Goal: Answer question/provide support

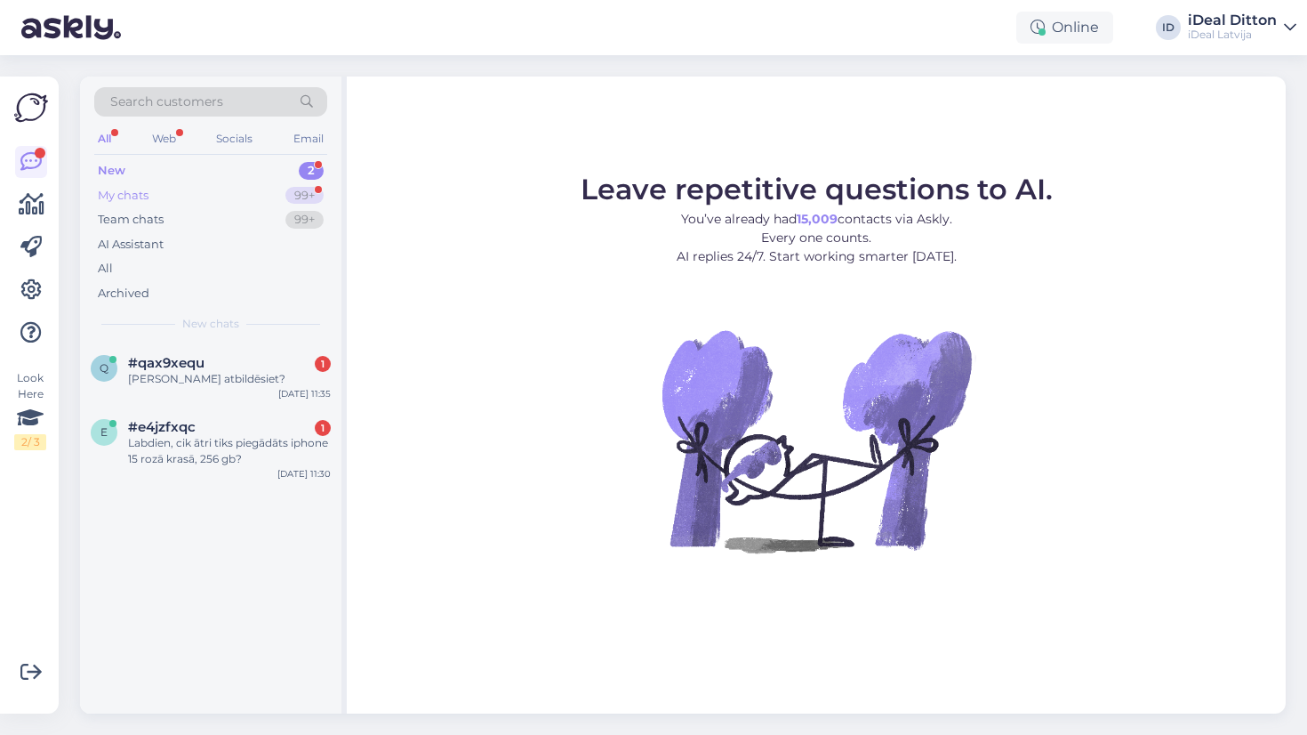
click at [301, 191] on div "99+" at bounding box center [304, 196] width 38 height 18
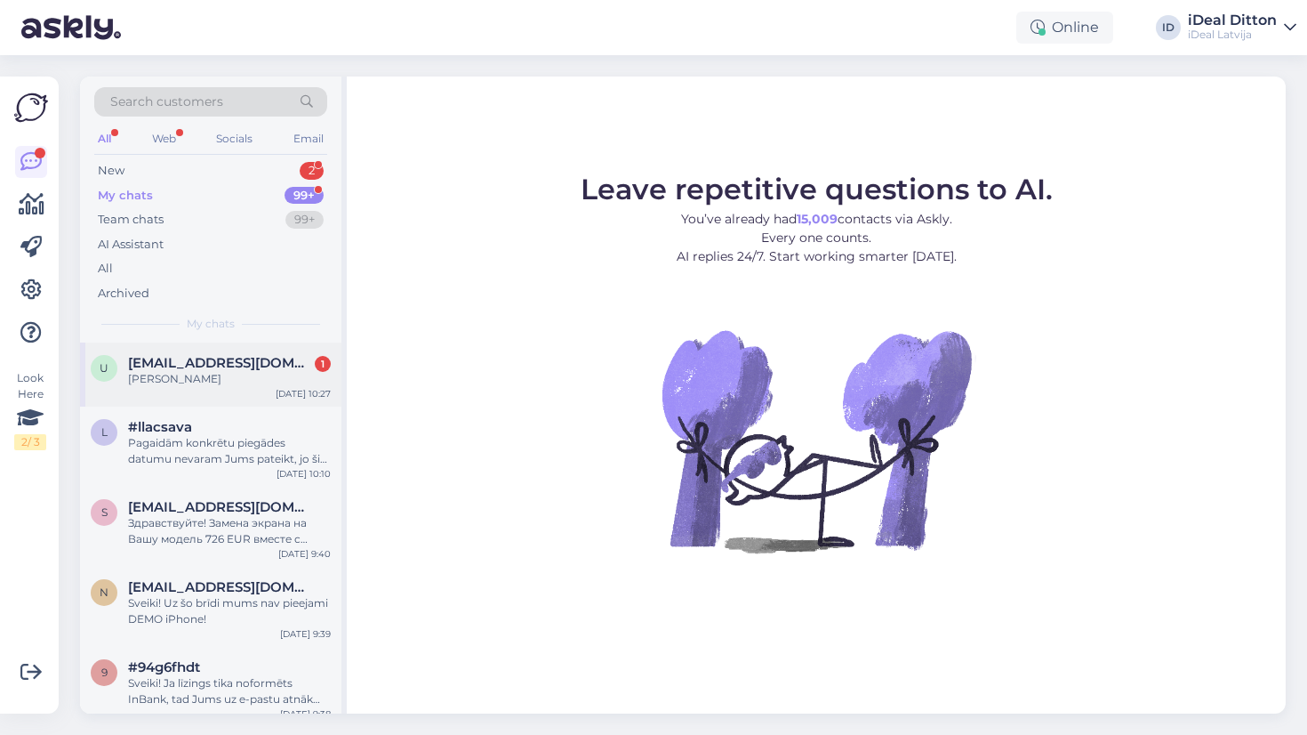
click at [231, 355] on span "[EMAIL_ADDRESS][DOMAIN_NAME]" at bounding box center [220, 363] width 185 height 16
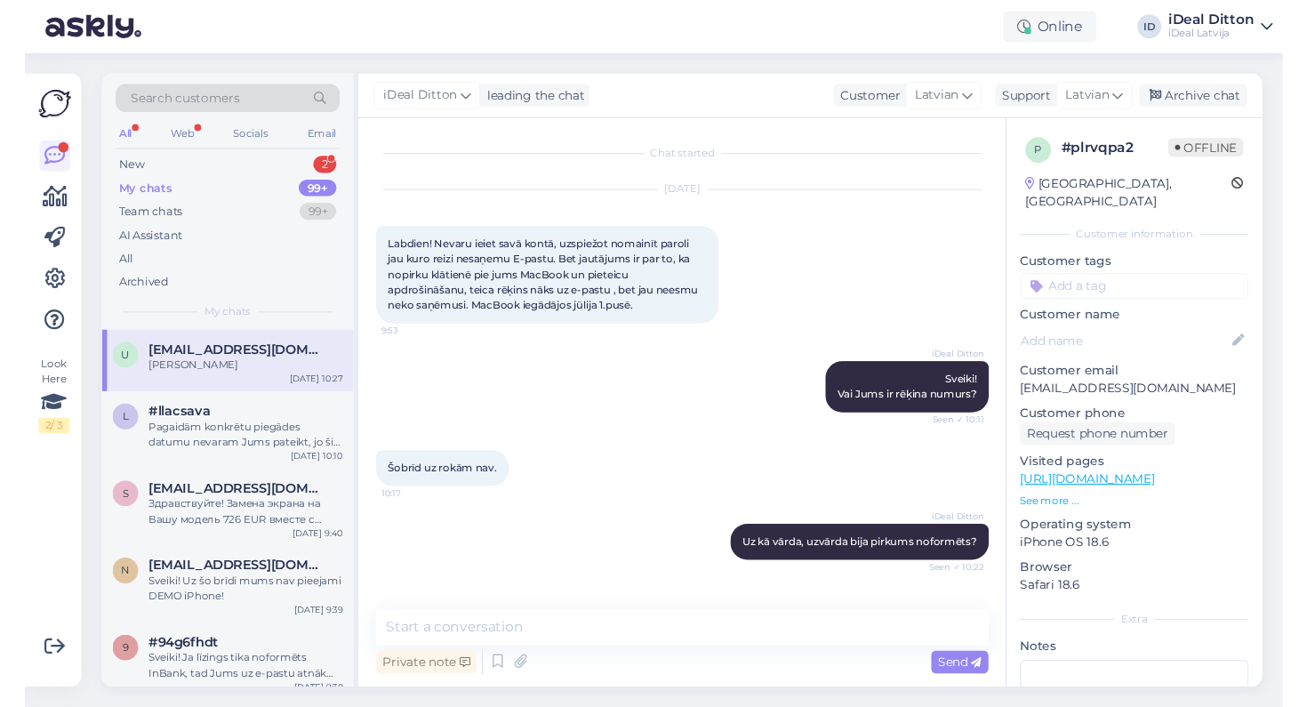
scroll to position [60, 0]
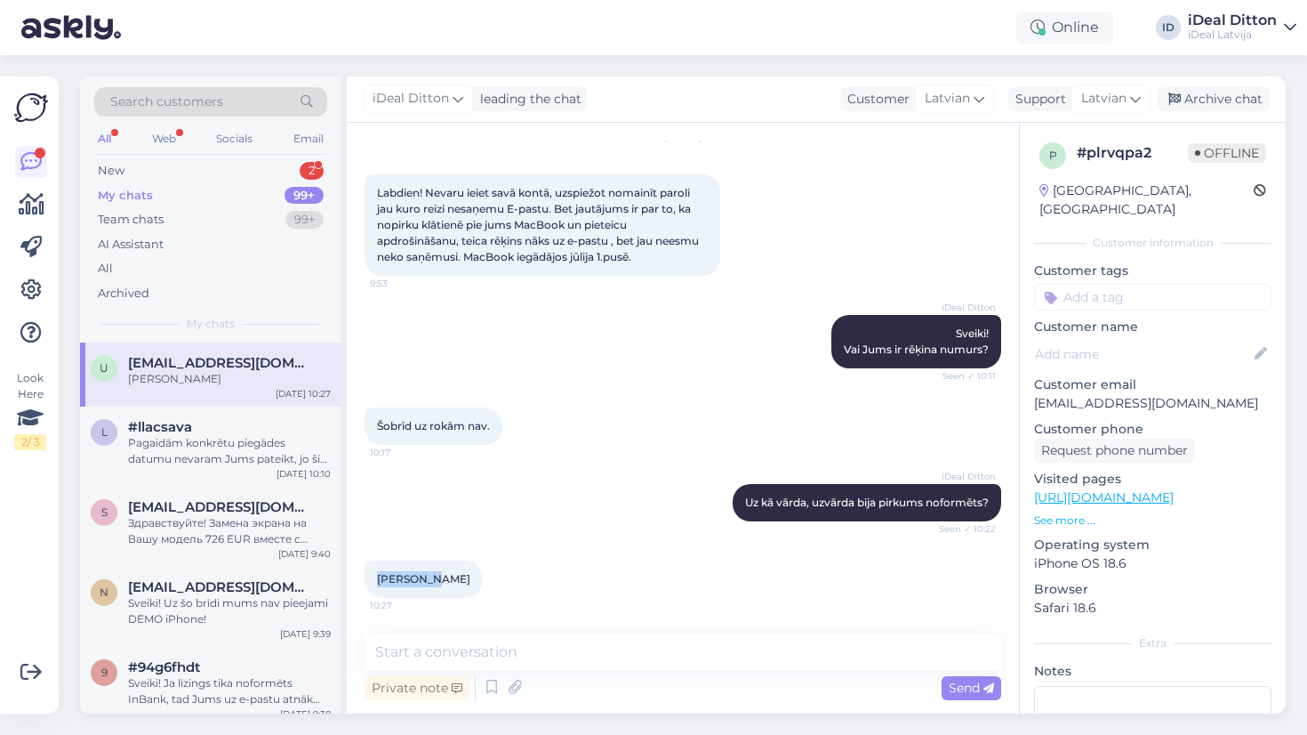
drag, startPoint x: 434, startPoint y: 582, endPoint x: 370, endPoint y: 582, distance: 64.0
click at [369, 582] on div "Una Paņko 10:27" at bounding box center [424, 578] width 118 height 37
copy span "[PERSON_NAME]"
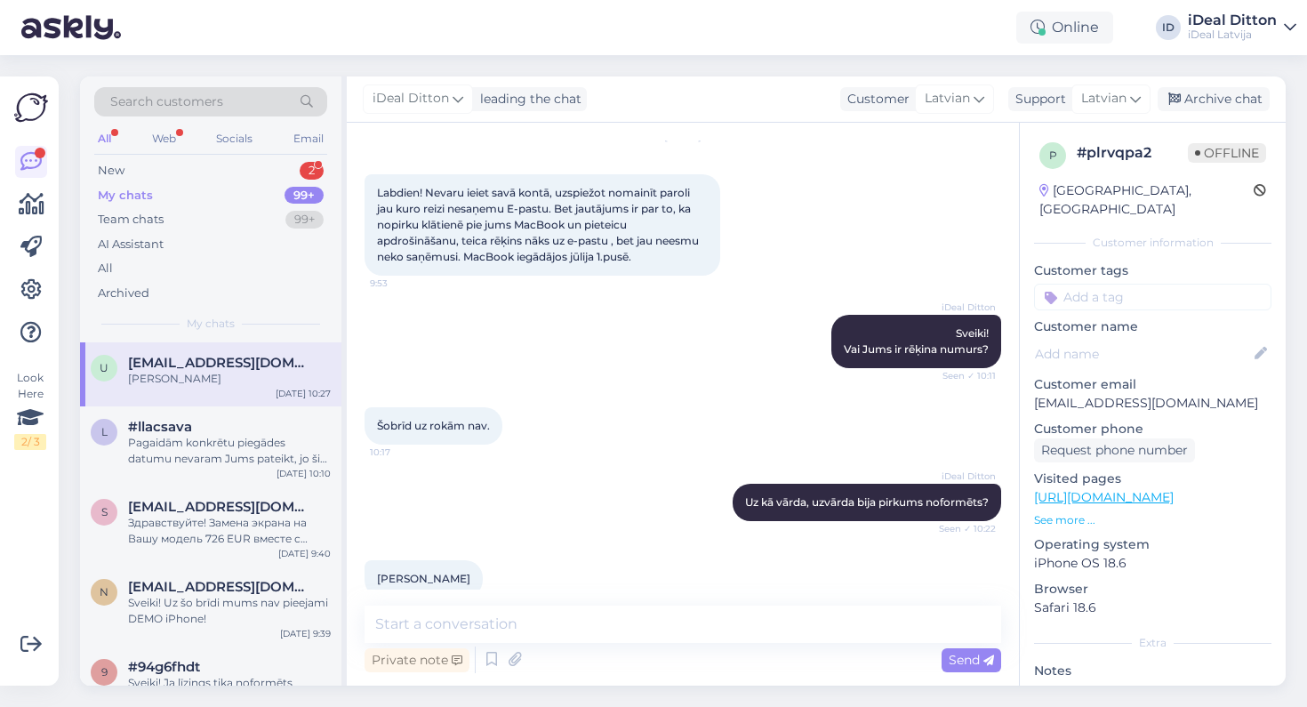
click at [512, 560] on div "Una Paņko 10:27" at bounding box center [683, 579] width 637 height 76
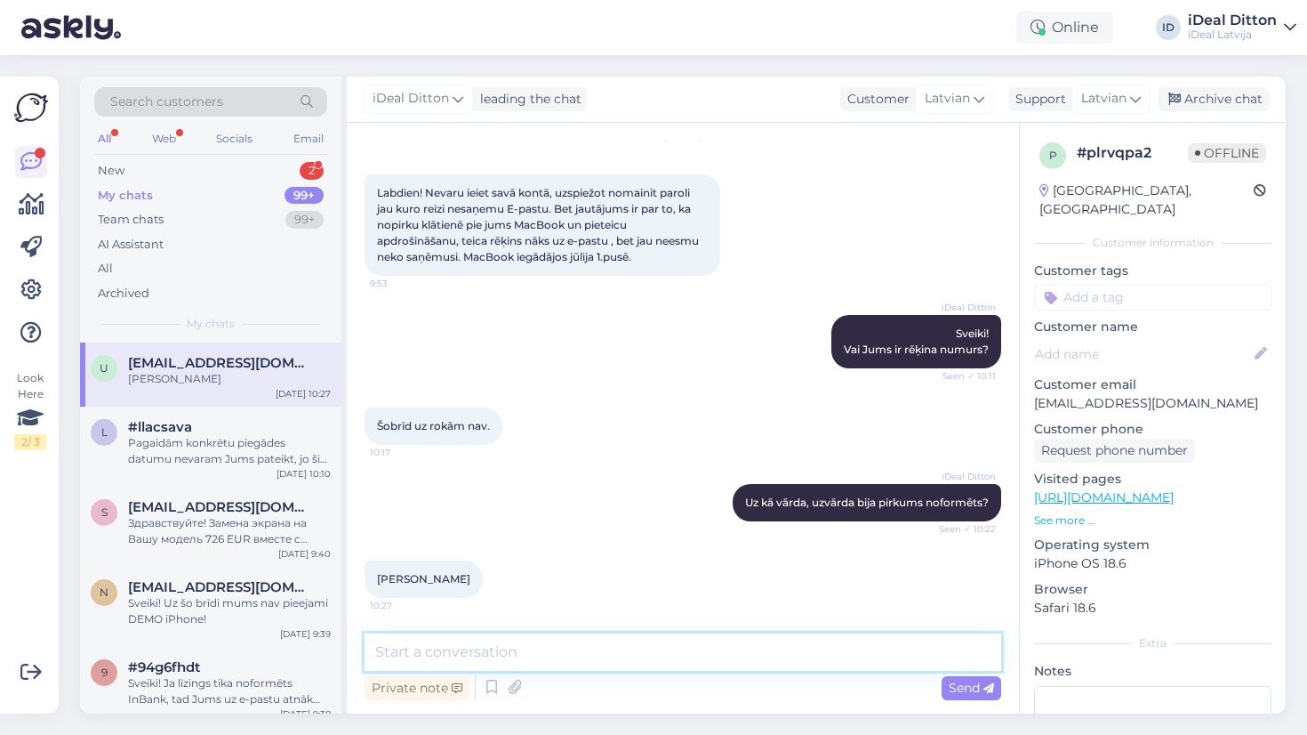
click at [596, 654] on textarea at bounding box center [683, 651] width 637 height 37
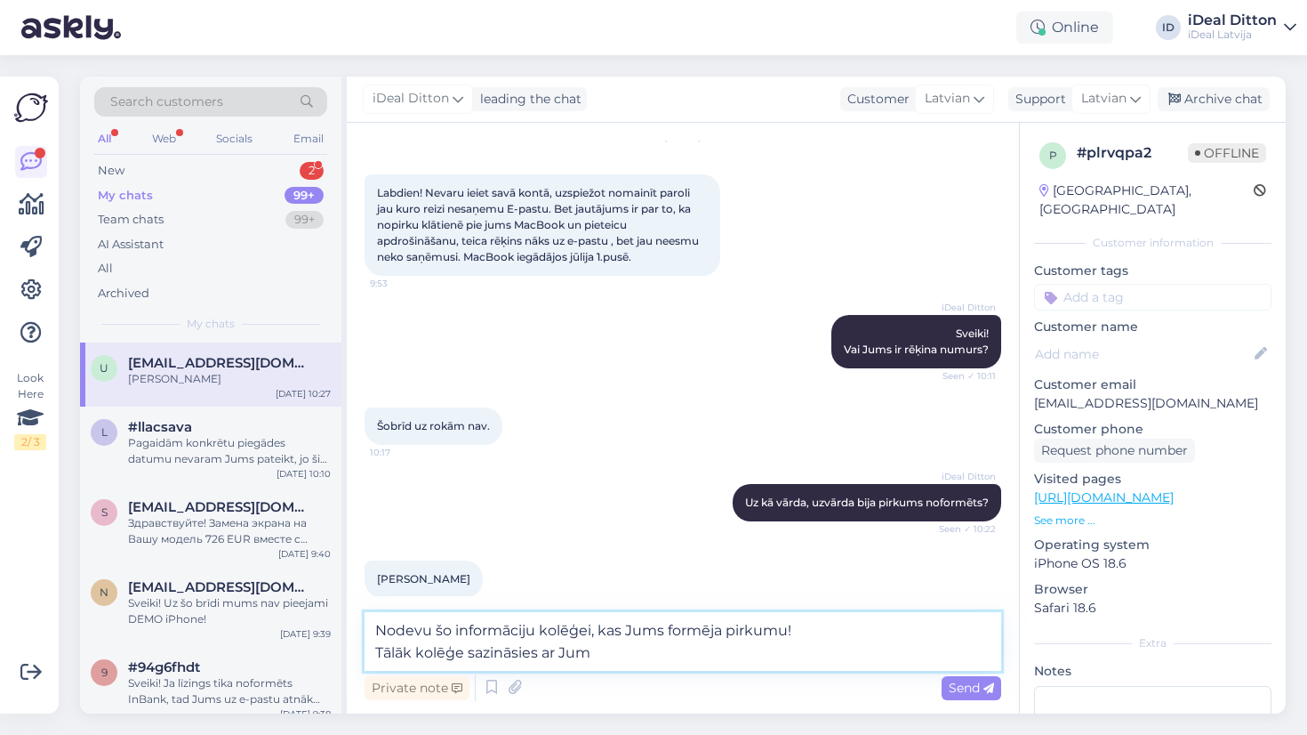
type textarea "Nodevu šo informāciju kolēģei, kas Jums formēja pirkumu! Tālāk kolēģe sazināsie…"
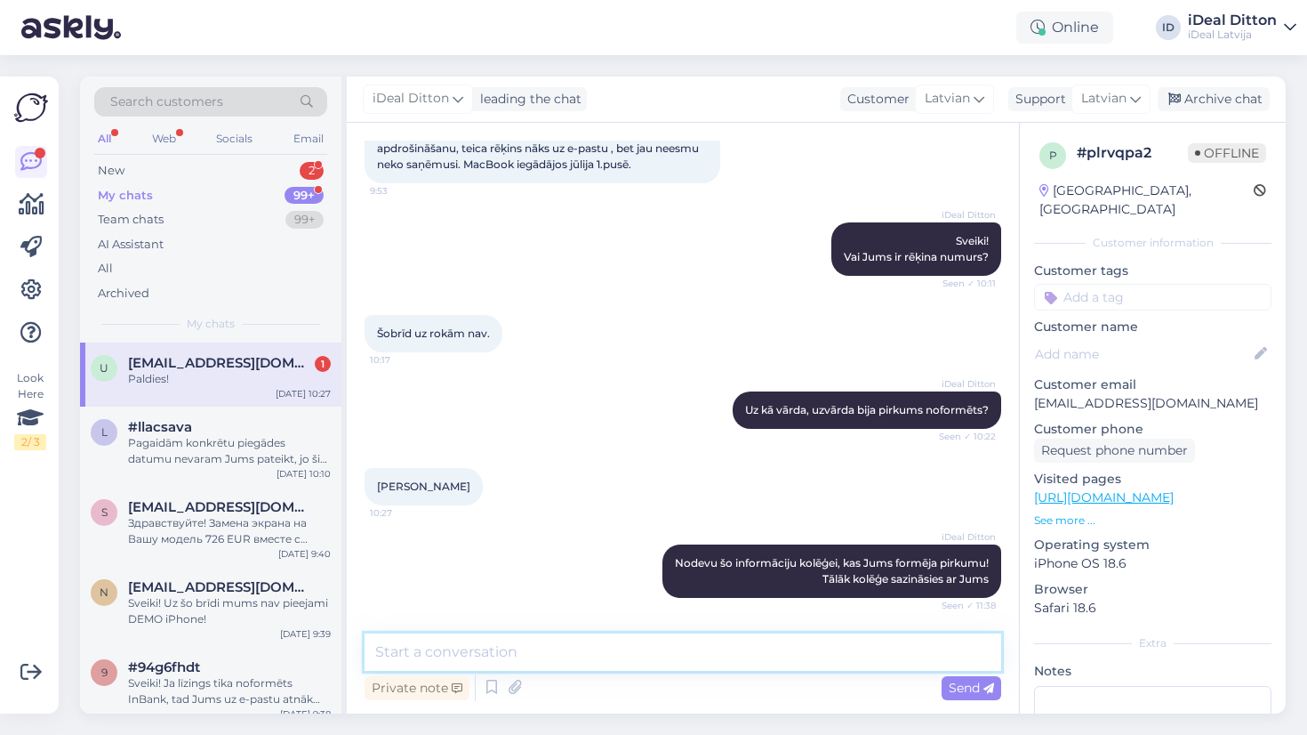
scroll to position [229, 0]
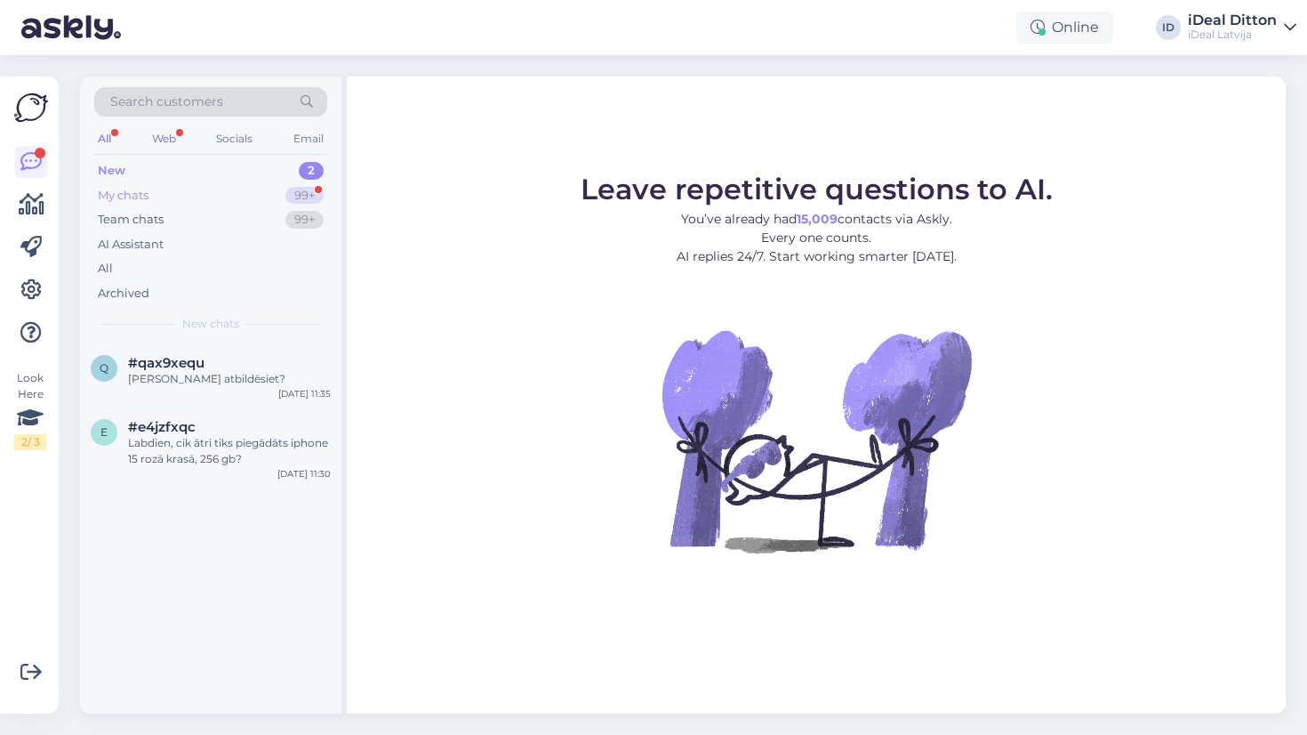
click at [307, 192] on div "99+" at bounding box center [304, 196] width 38 height 18
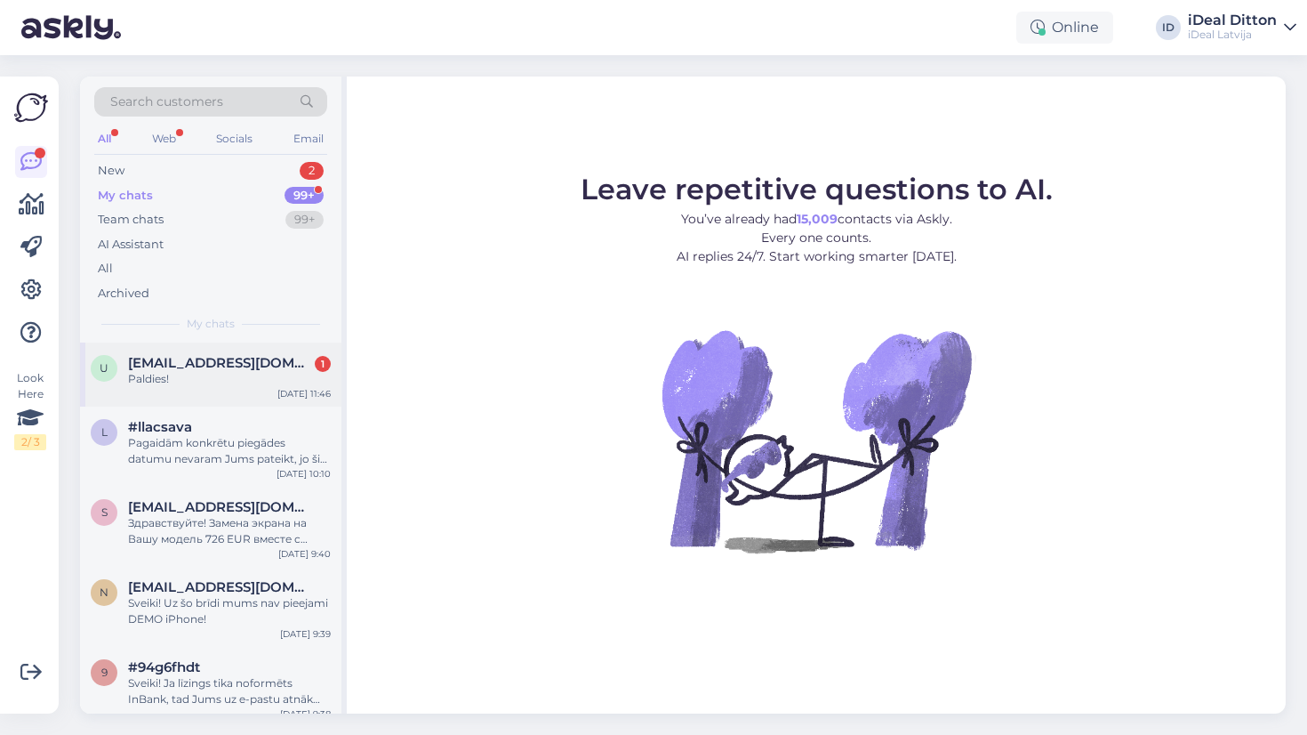
click at [243, 381] on div "Paldies!" at bounding box center [229, 379] width 203 height 16
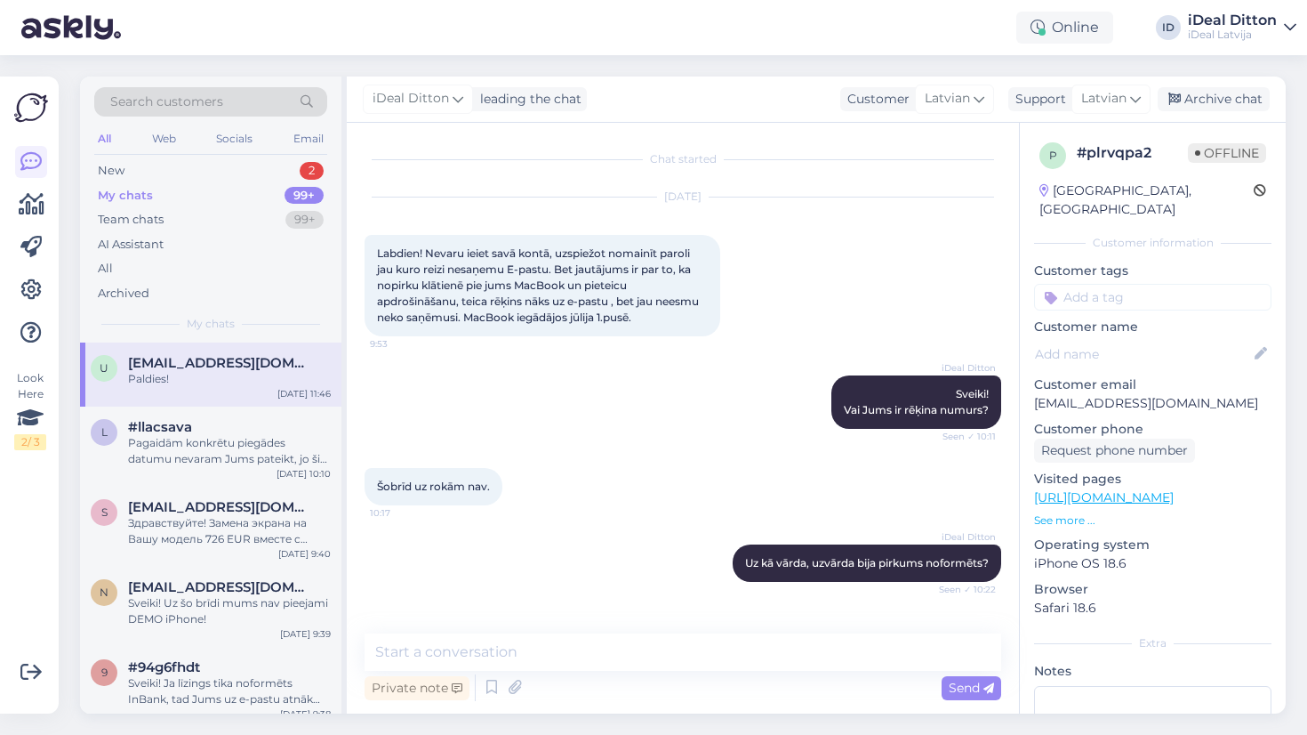
scroll to position [229, 0]
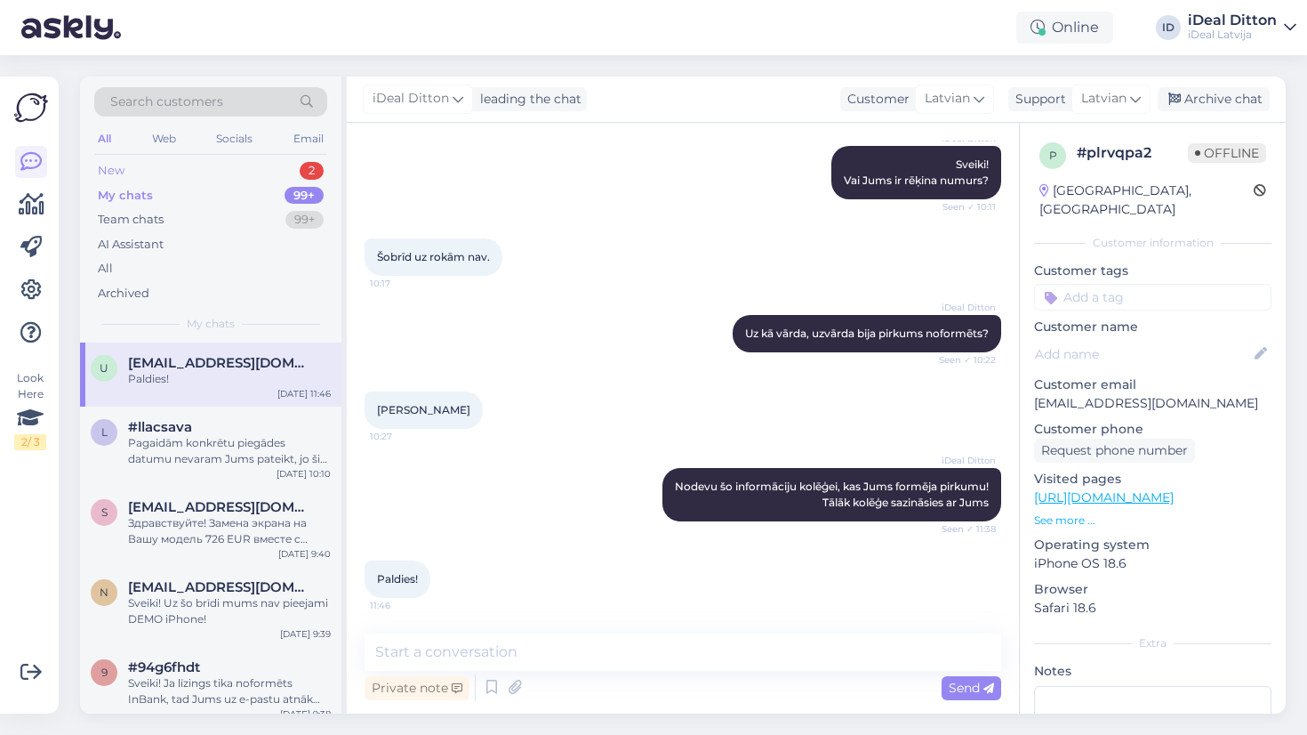
click at [280, 170] on div "New 2" at bounding box center [210, 170] width 233 height 25
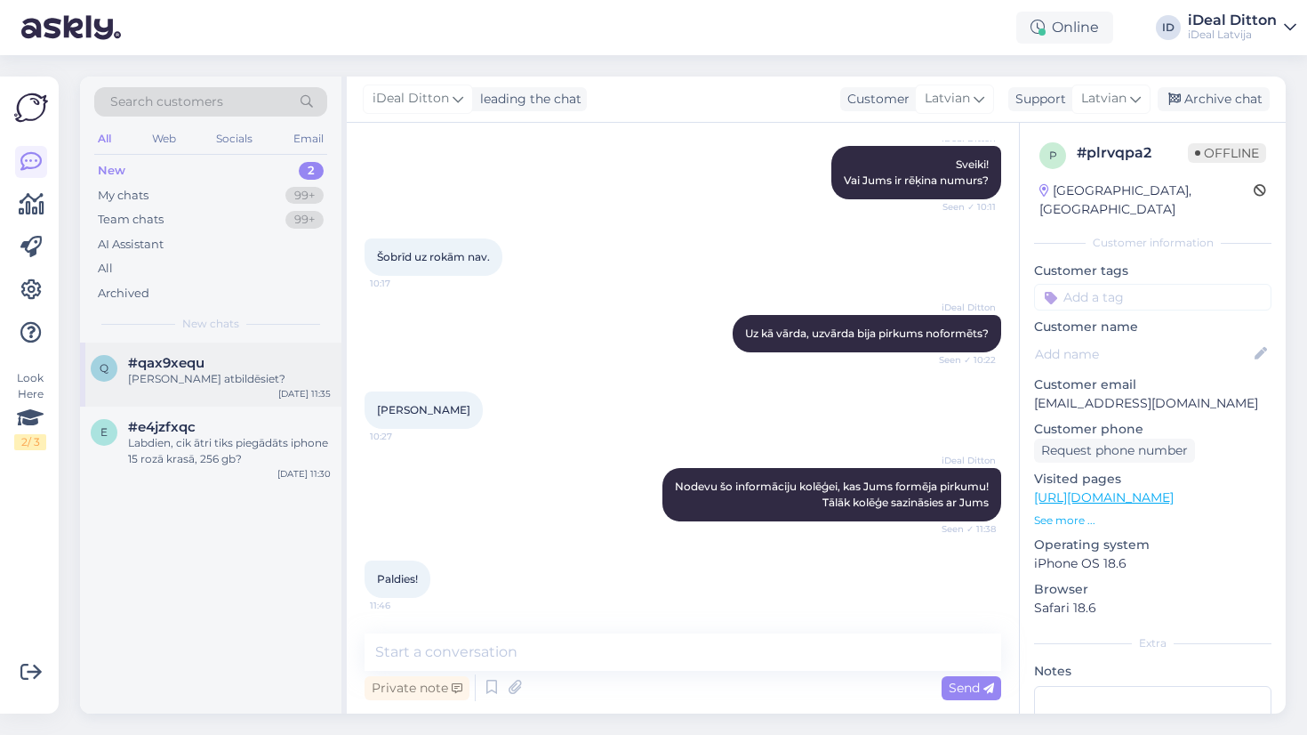
click at [263, 391] on div "q #qax9xequ Vai atbildēsiet? Aug 14 11:35" at bounding box center [210, 374] width 261 height 64
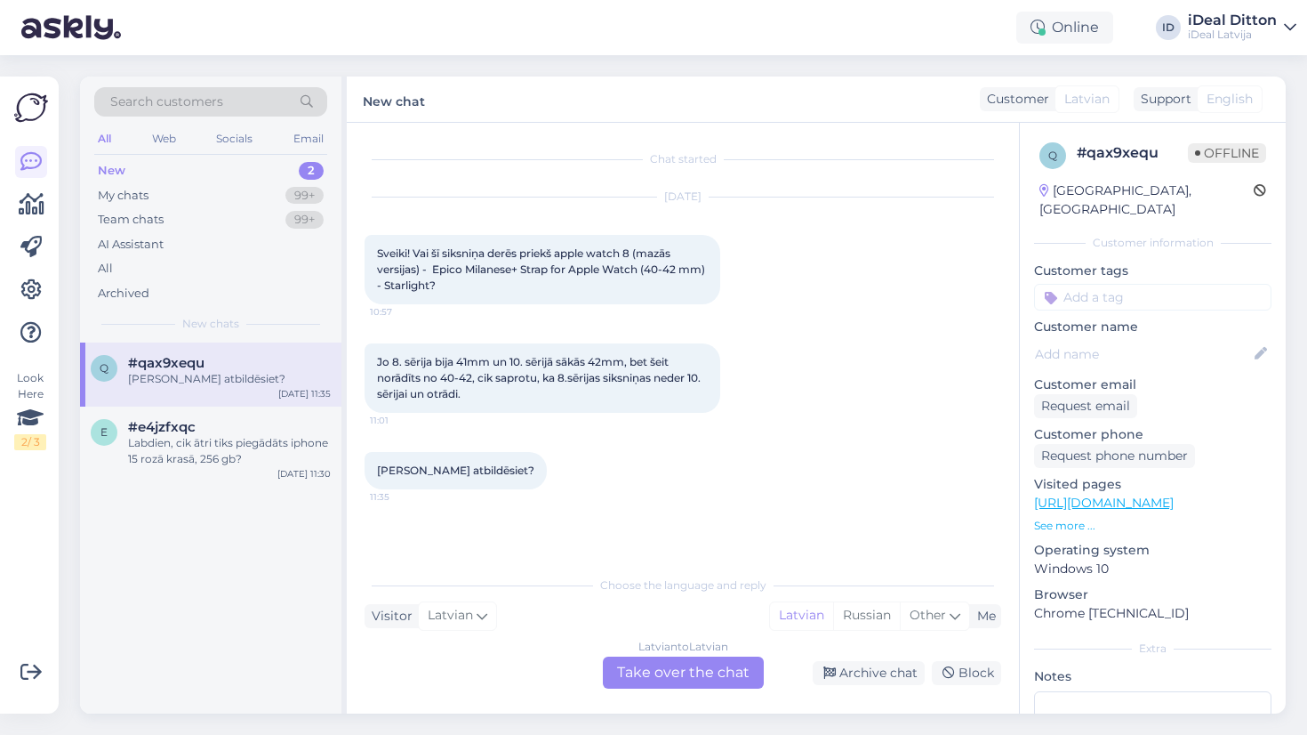
click at [668, 665] on div "Latvian to Latvian Take over the chat" at bounding box center [683, 672] width 161 height 32
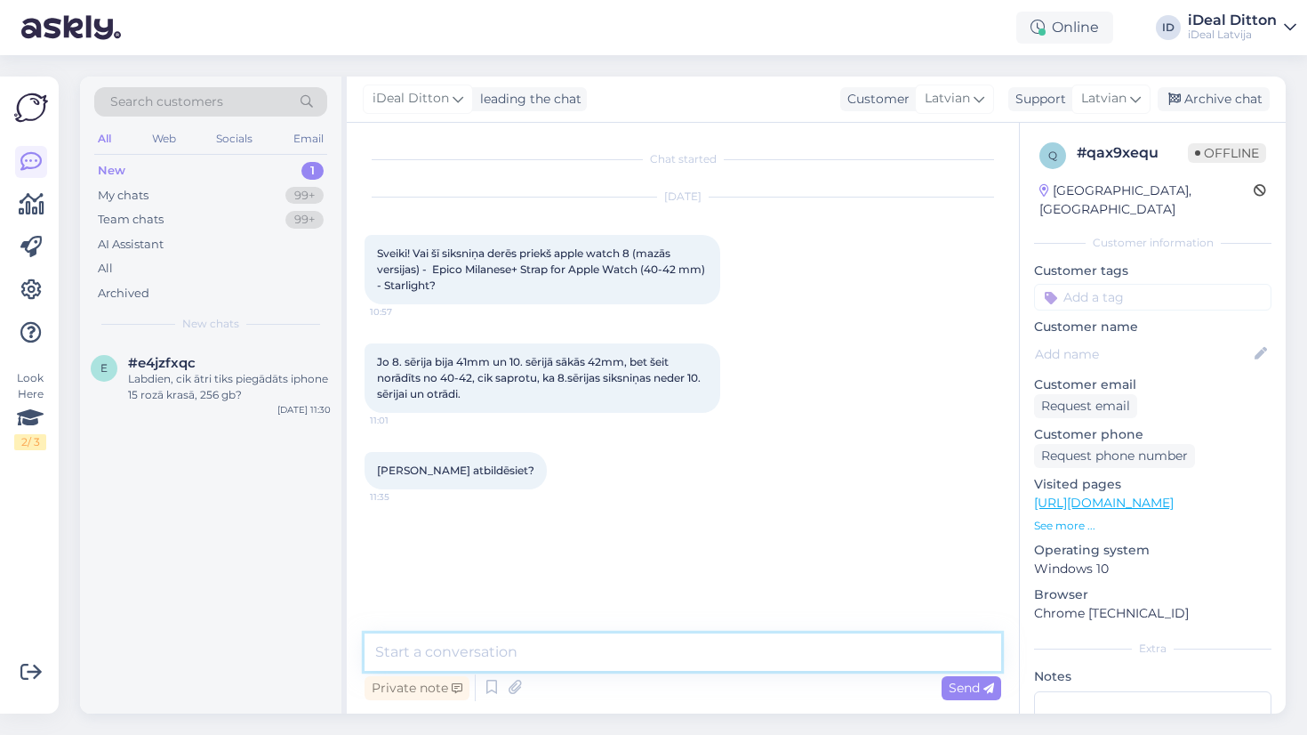
click at [617, 660] on textarea at bounding box center [683, 651] width 637 height 37
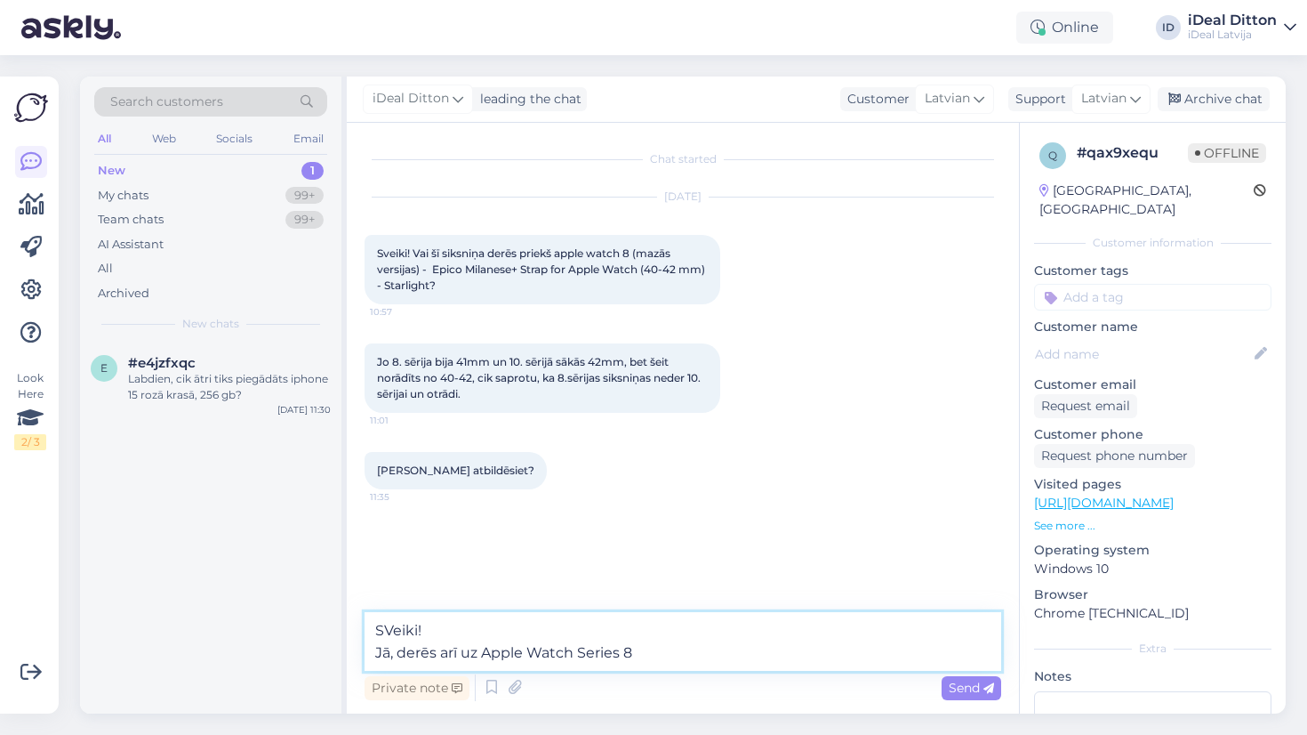
type textarea "SVeiki! Jā, derēs arī uz Apple Watch Series 8 😊"
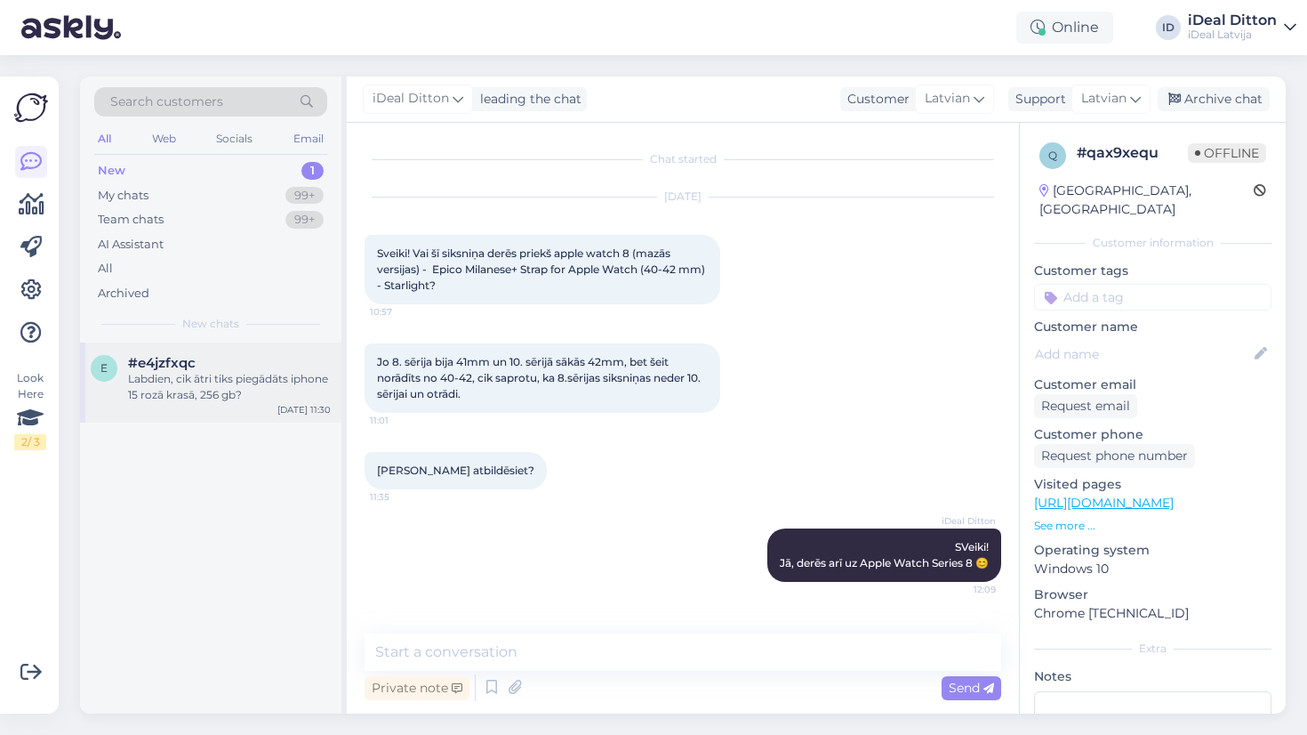
click at [203, 371] on div "Labdien, cik ātri tiks piegādāts iphone 15 rozā krasā, 256 gb?" at bounding box center [229, 387] width 203 height 32
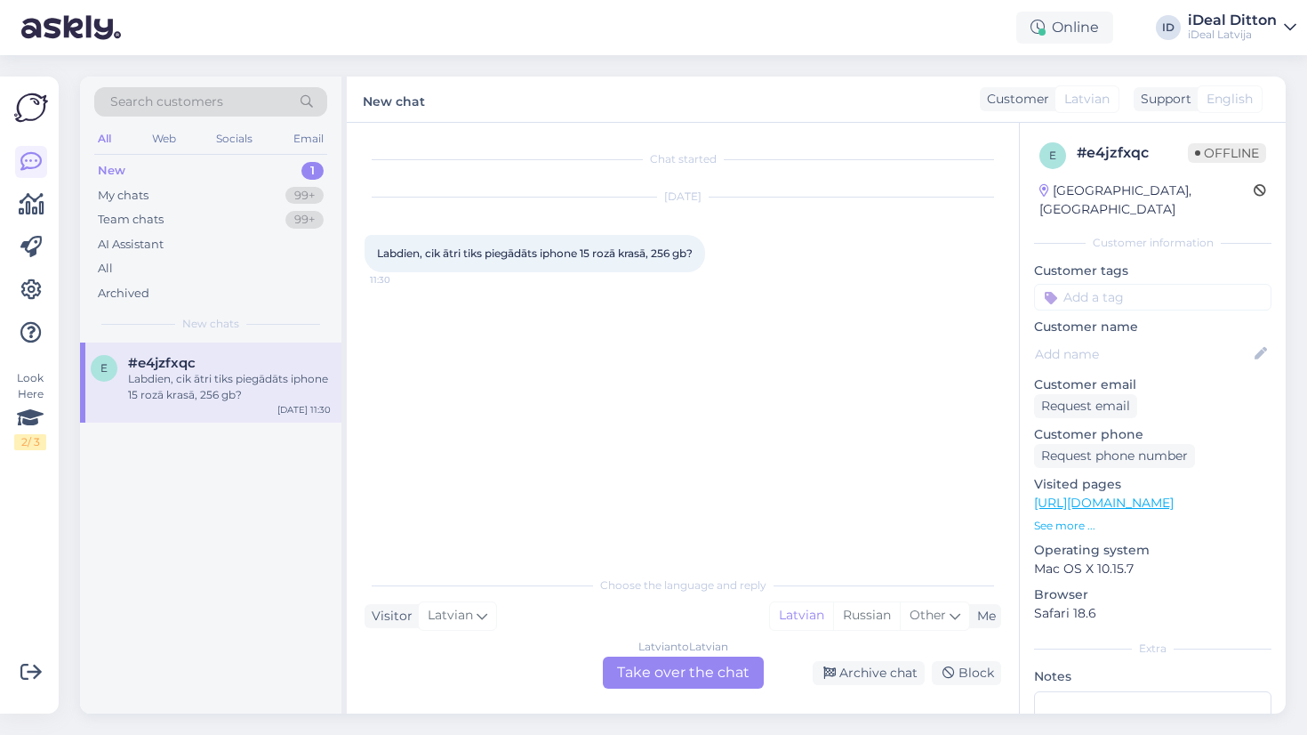
click at [660, 671] on div "Latvian to Latvian Take over the chat" at bounding box center [683, 672] width 161 height 32
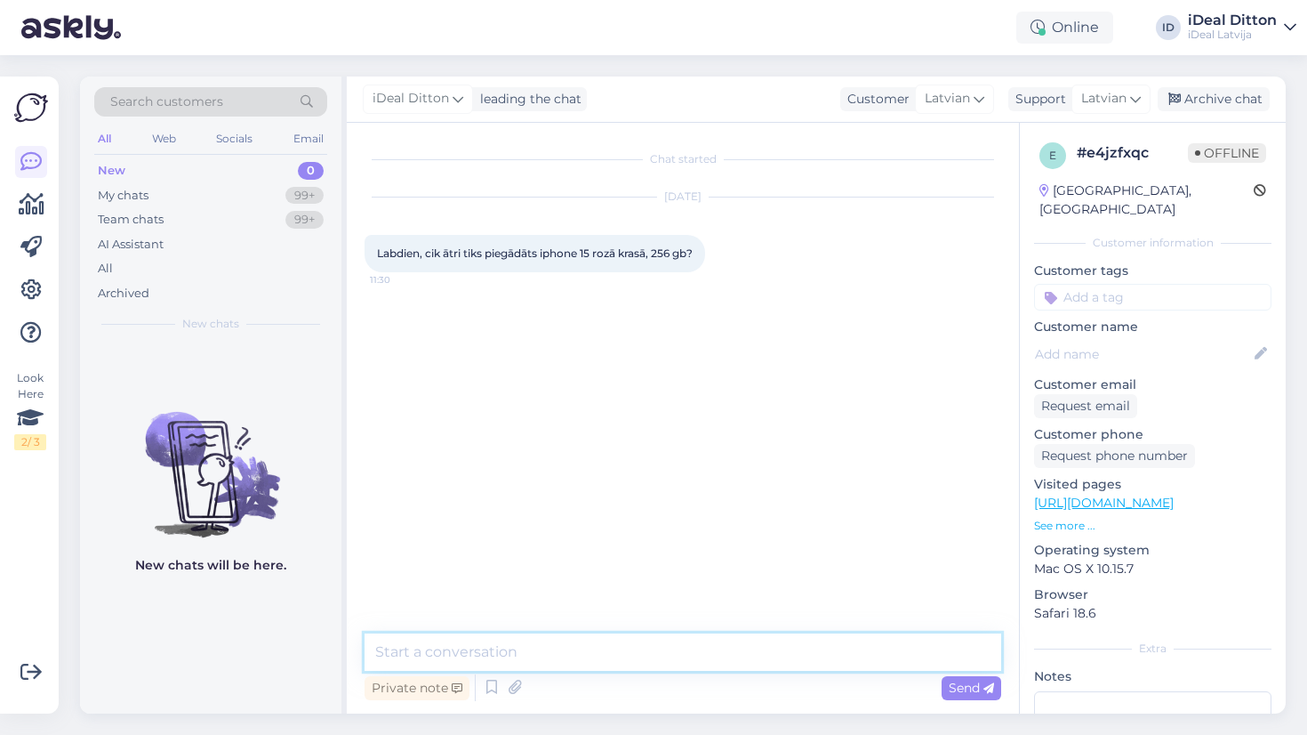
click at [579, 669] on textarea at bounding box center [683, 651] width 637 height 37
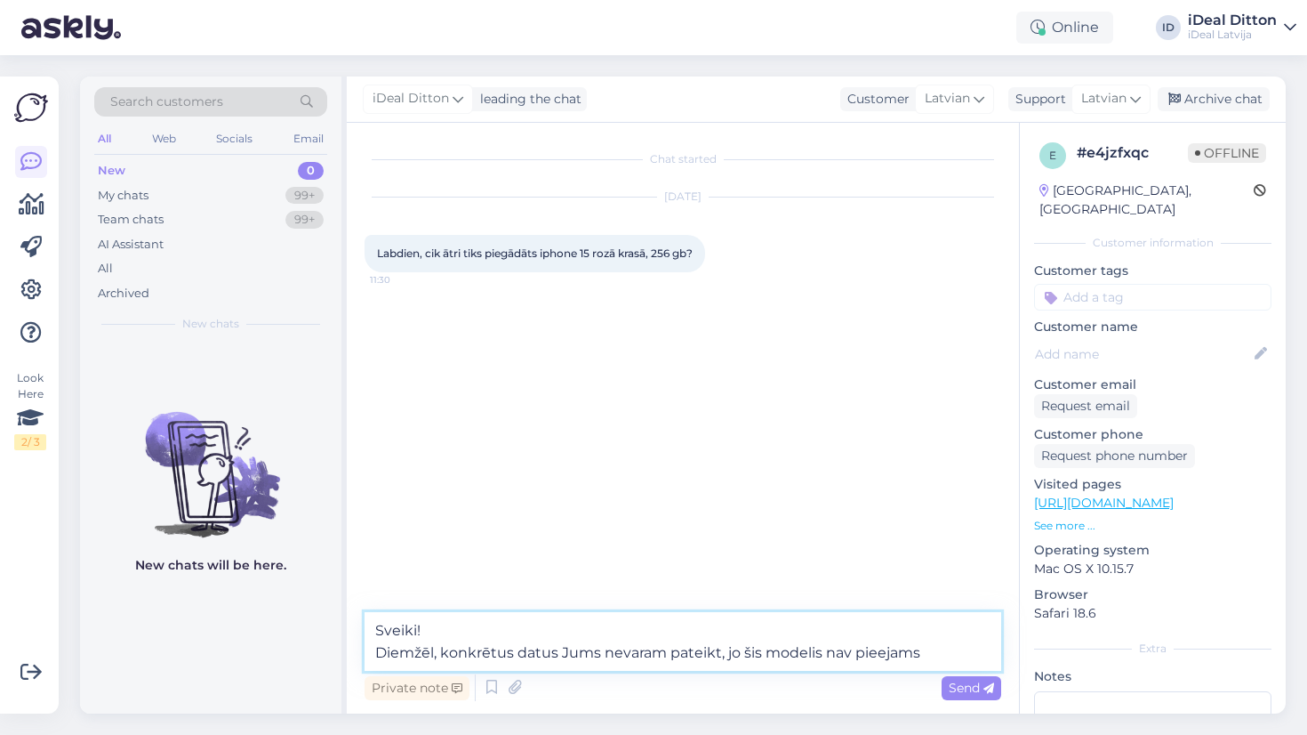
drag, startPoint x: 719, startPoint y: 655, endPoint x: 944, endPoint y: 655, distance: 224.1
click at [944, 655] on textarea "Sveiki! Diemžēl, konkrētus datus Jums nevaram pateikt, jo šis modelis nav pieej…" at bounding box center [683, 641] width 637 height 59
click at [550, 655] on textarea "Sveiki! Diemžēl, konkrētus datus Jums nevaram pateikt!" at bounding box center [683, 641] width 637 height 59
type textarea "Sveiki! Diemžēl, konkrētus piegādes datumus Jums nevaram pateikt!"
click at [830, 663] on textarea "Sveiki! Diemžēl, konkrētus piegādes datumus Jums nevaram pateikt!" at bounding box center [683, 641] width 637 height 59
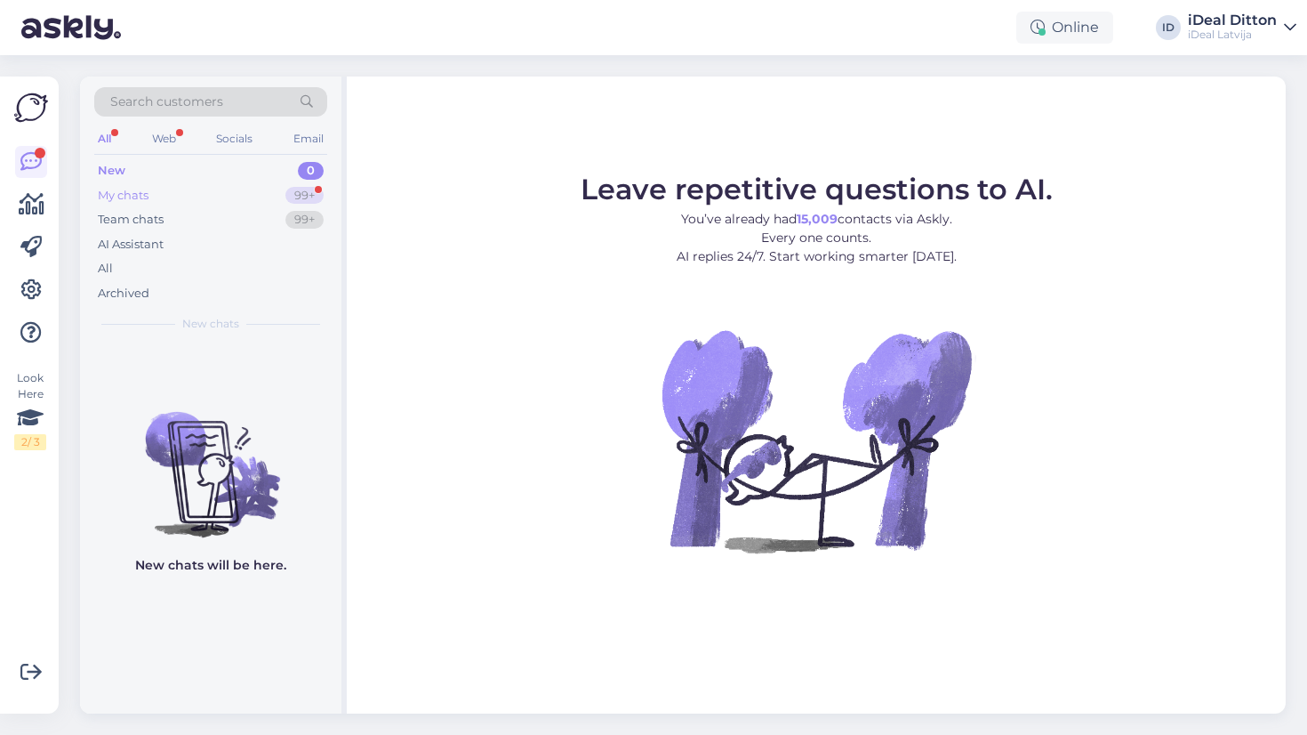
click at [302, 200] on div "99+" at bounding box center [304, 196] width 38 height 18
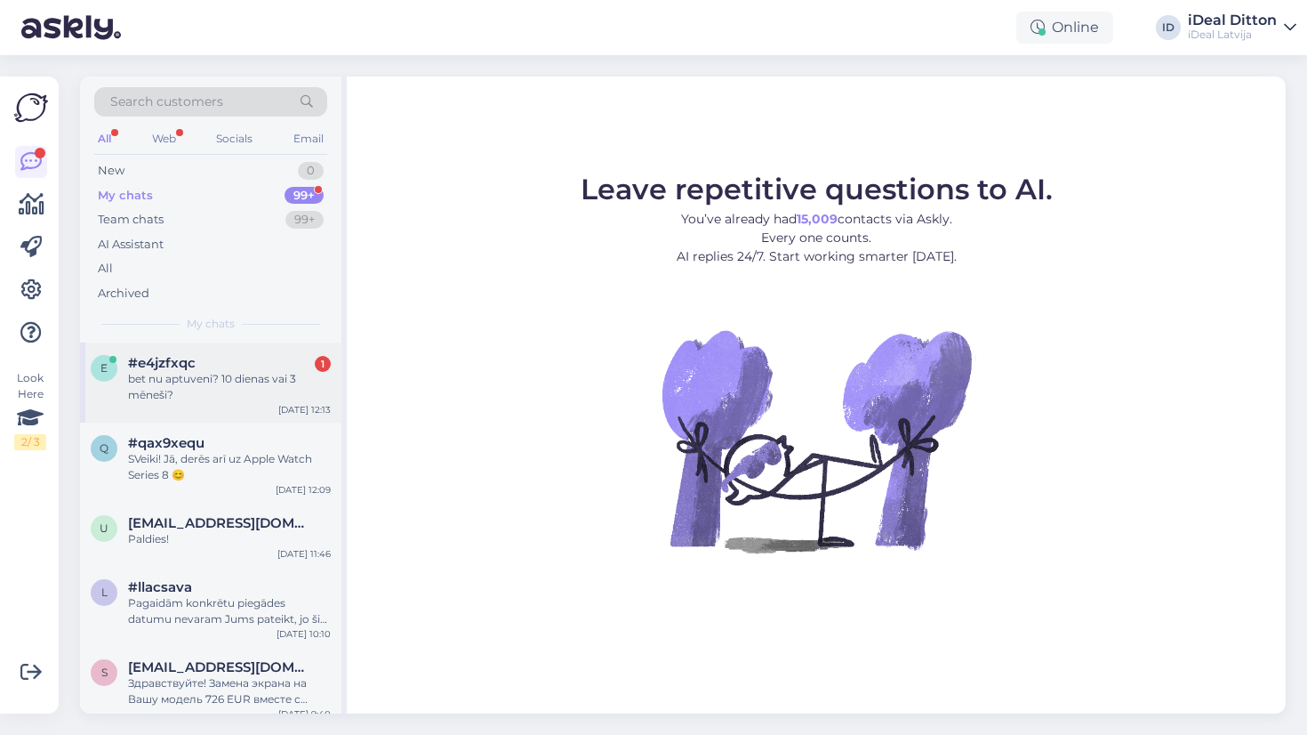
click at [256, 376] on div "bet nu aptuveni? 10 dienas vai 3 mēneši?" at bounding box center [229, 387] width 203 height 32
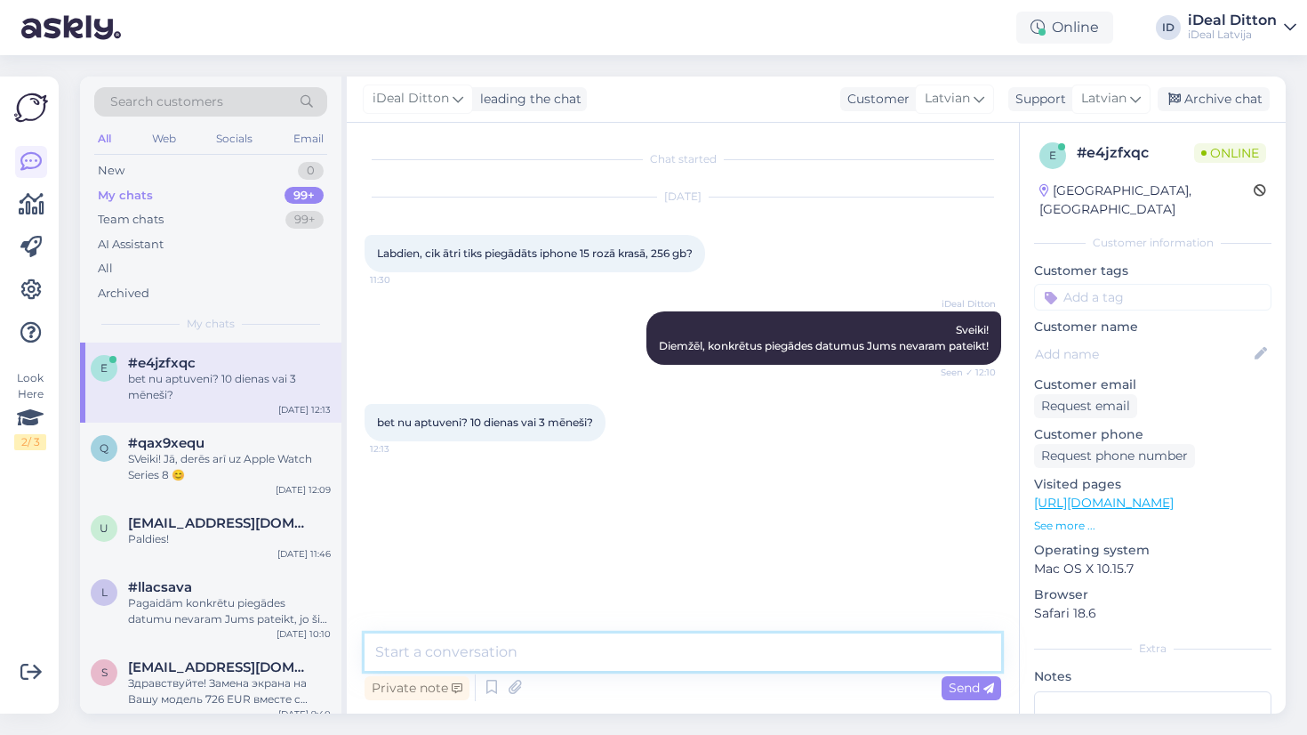
click at [562, 670] on textarea at bounding box center [683, 651] width 637 height 37
type textarea "Diem"
click at [516, 652] on textarea "Diemžēl, pat aptuvrno laiku nevaram Jums pateikt" at bounding box center [683, 651] width 637 height 37
click at [806, 655] on textarea "Diemžēl, pat aptuveno laiku nevaram Jums pateikt" at bounding box center [683, 651] width 637 height 37
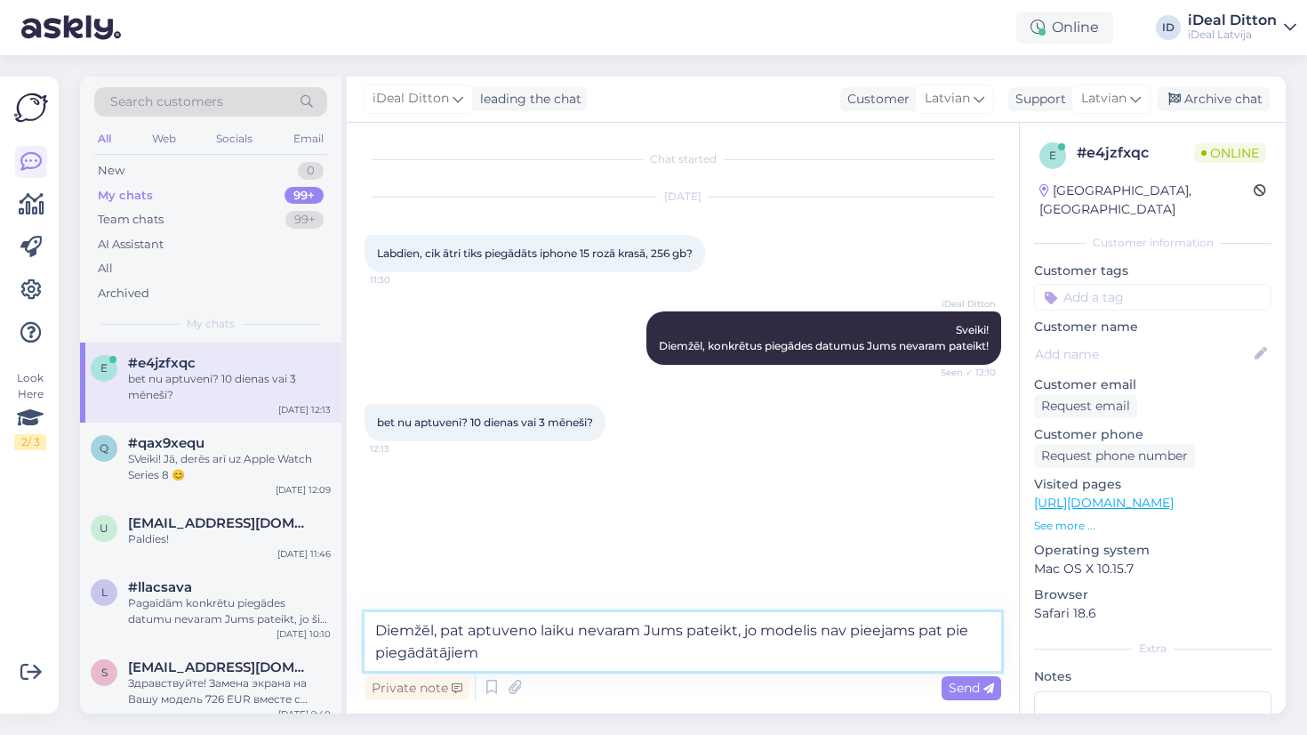
type textarea "Diemžēl, pat aptuveno laiku nevaram Jums pateikt, jo modelis nav pieejams pat p…"
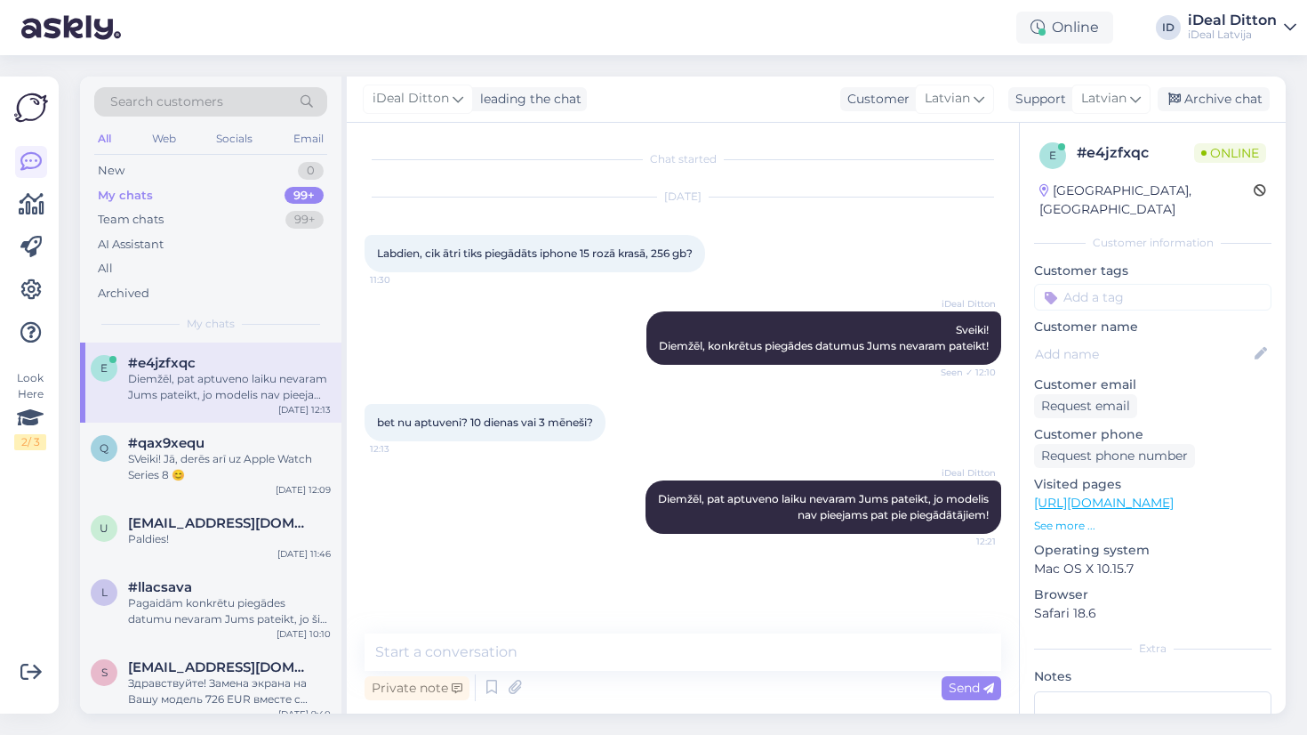
click at [513, 588] on div "Chat started Aug 14 2025 Labdien, cik ātri tiks piegādāts iphone 15 rozā krasā,…" at bounding box center [691, 379] width 653 height 477
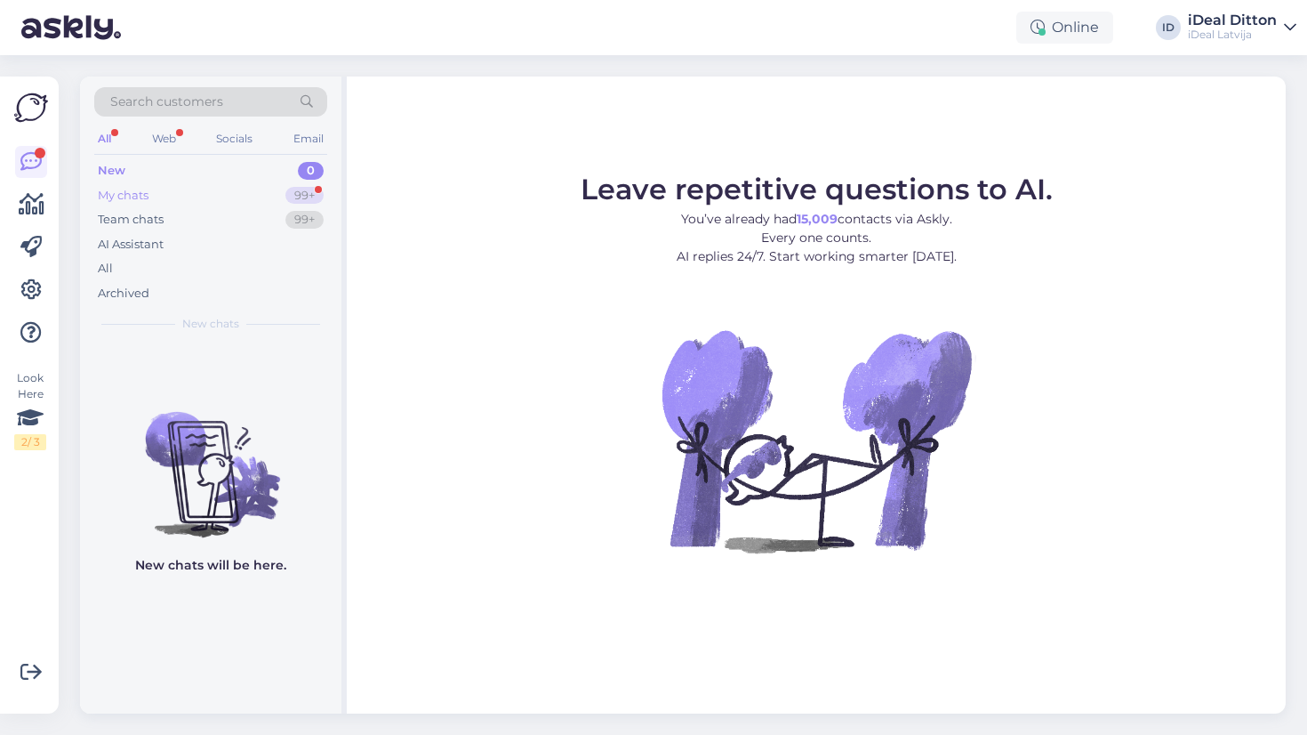
click at [312, 197] on div "99+" at bounding box center [304, 196] width 38 height 18
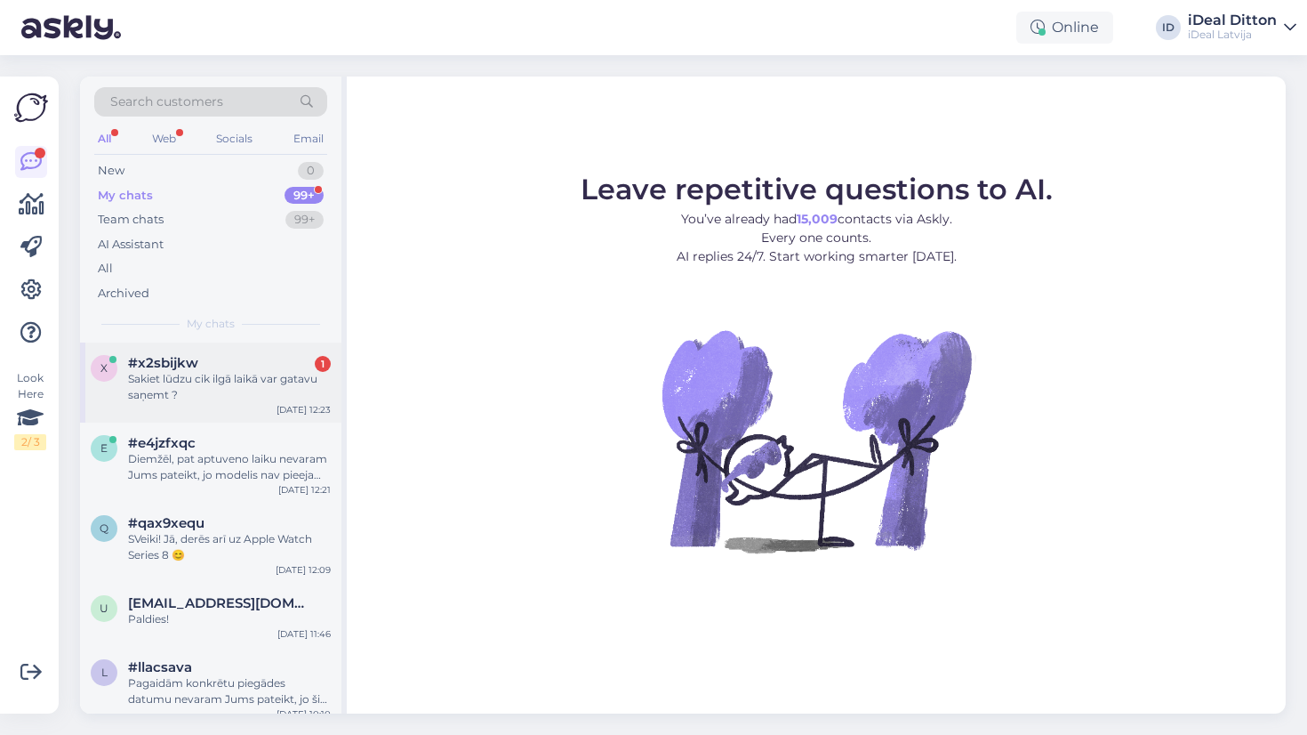
click at [236, 404] on div "x #x2sbijkw 1 Sakiet lūdzu cik ilgā laikā var gatavu saņemt ? [DATE] 12:23" at bounding box center [210, 382] width 261 height 80
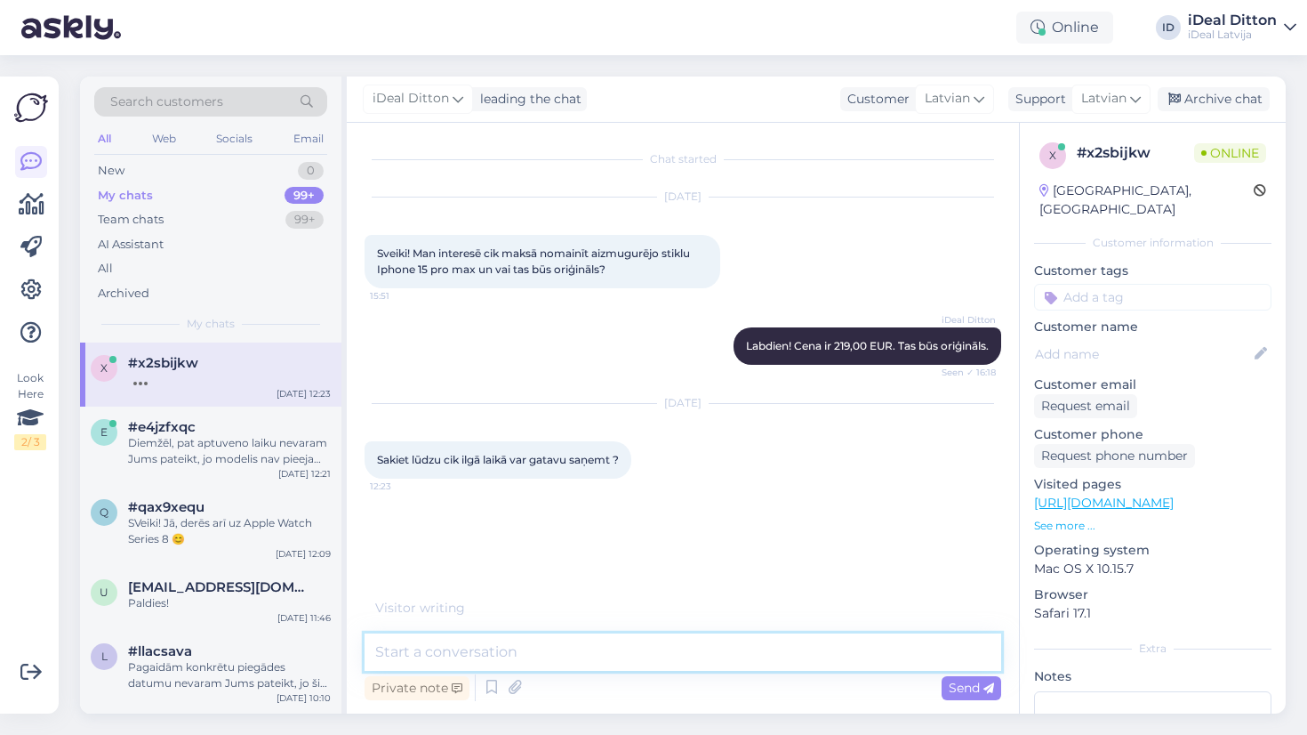
click at [568, 657] on textarea at bounding box center [683, 651] width 637 height 37
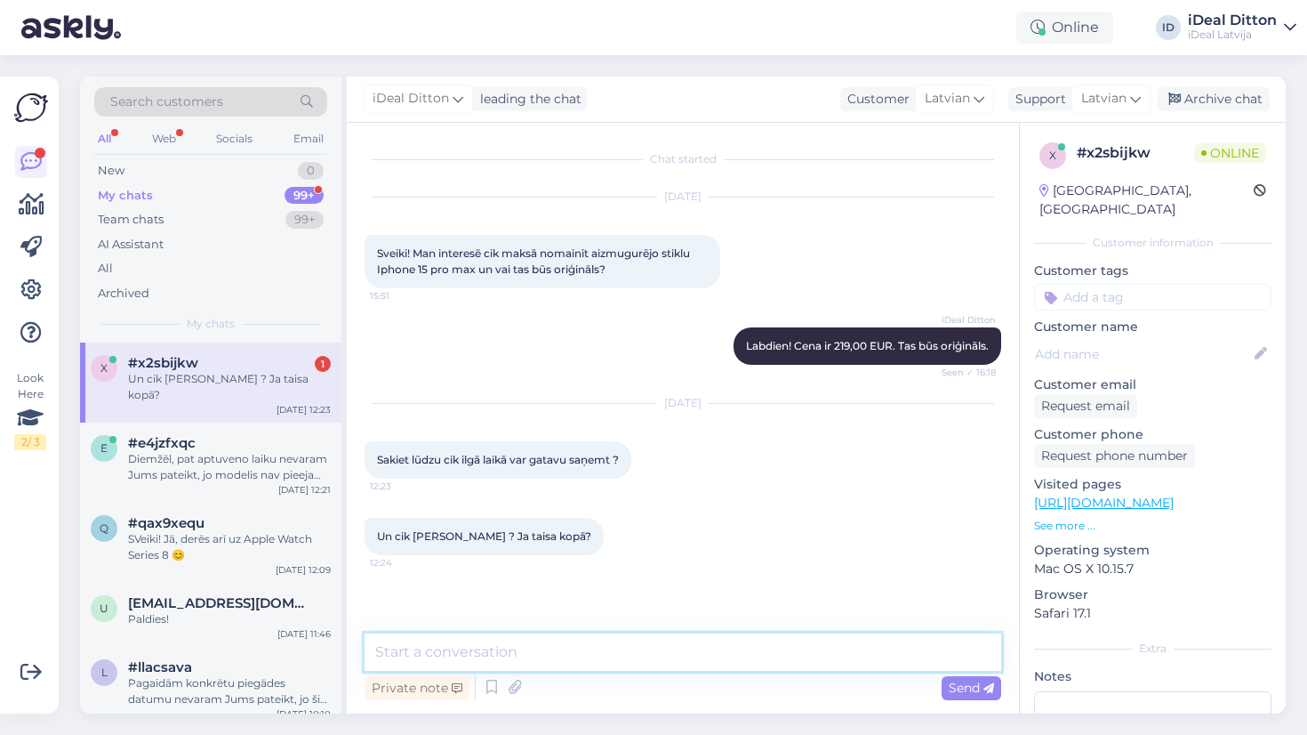
click at [616, 659] on textarea at bounding box center [683, 651] width 637 height 37
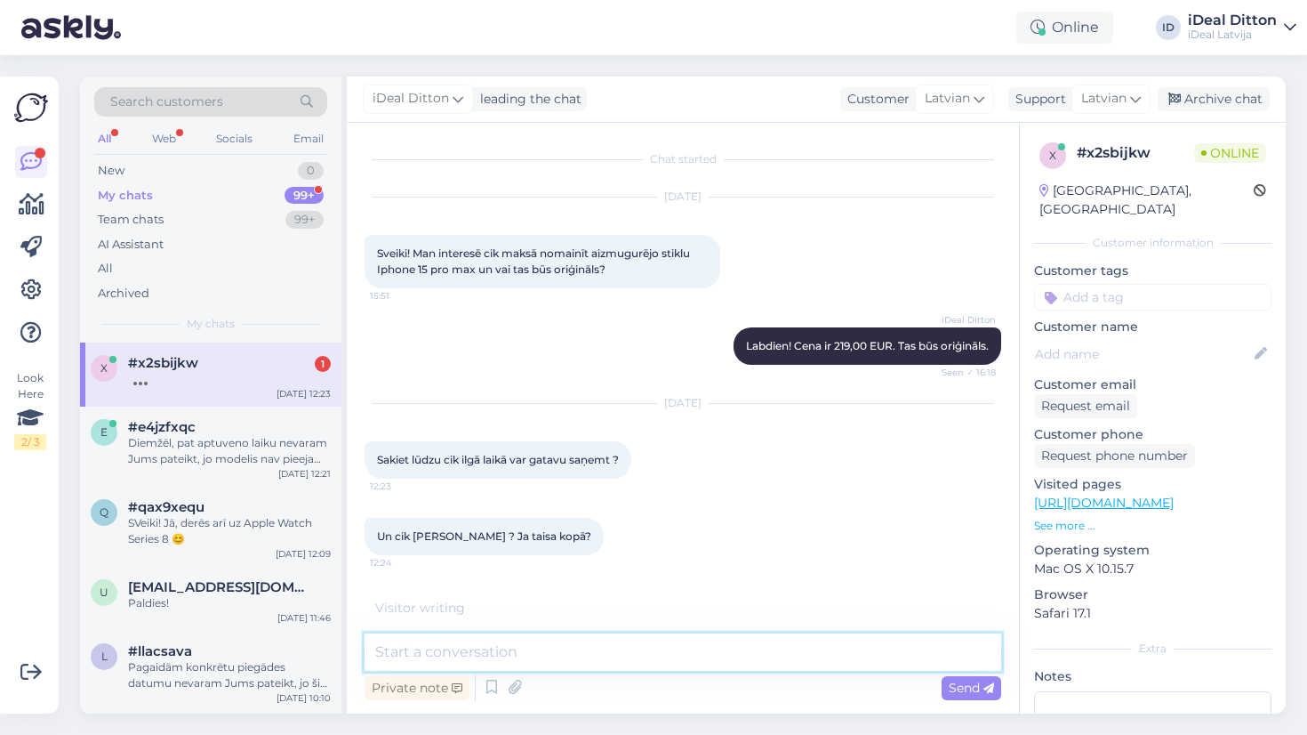
scroll to position [34, 0]
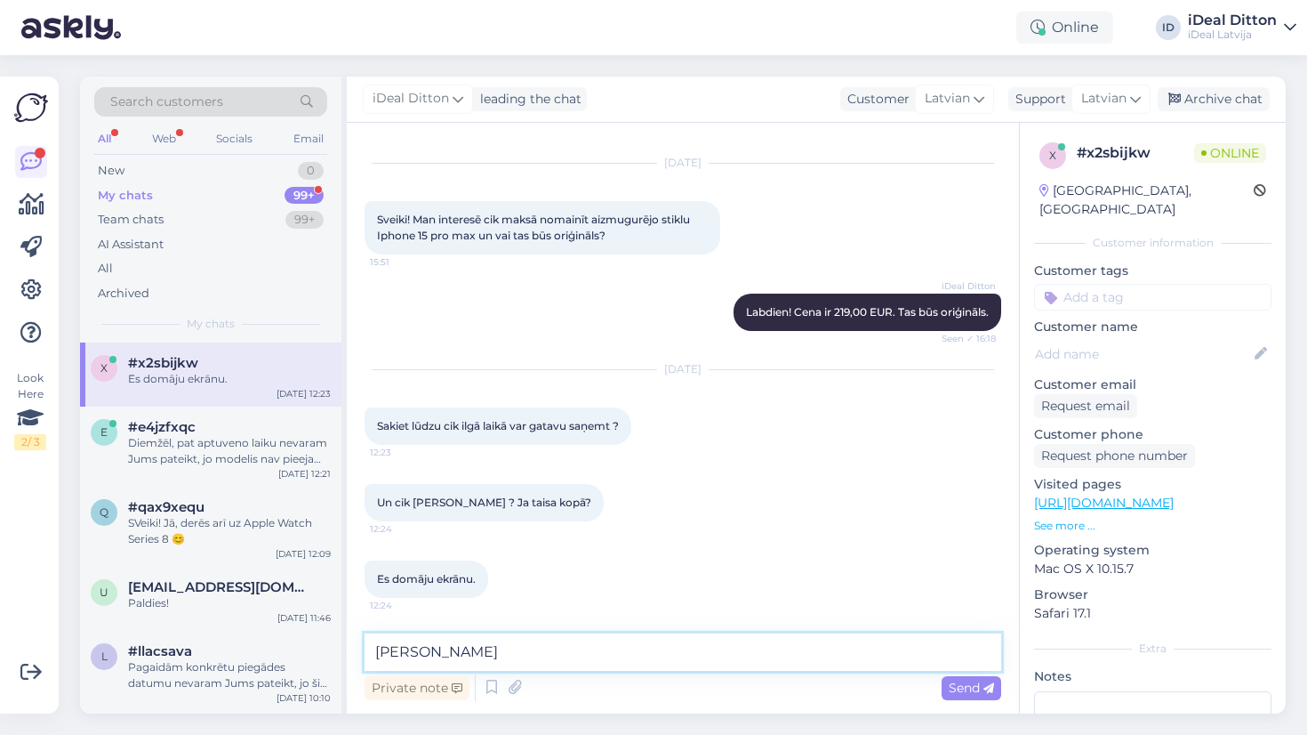
click at [375, 653] on textarea "Ekrāna maiņa" at bounding box center [683, 651] width 637 height 37
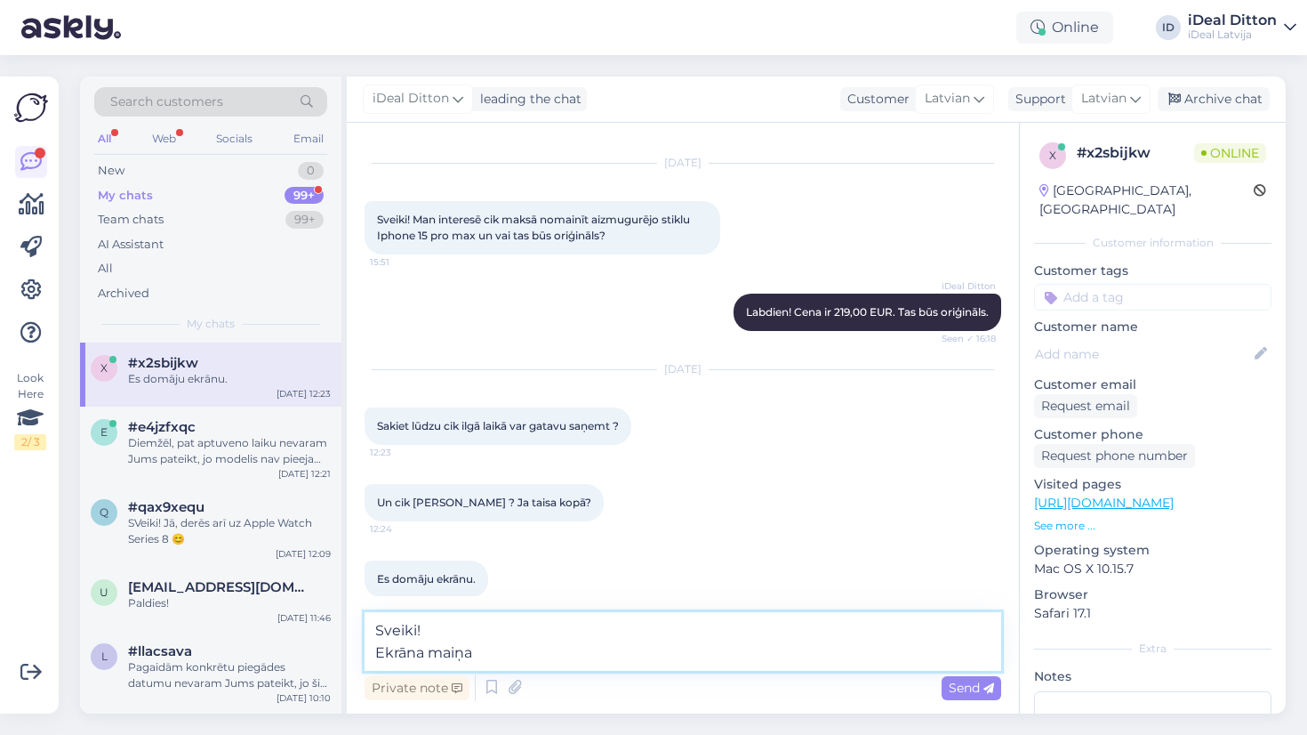
click at [502, 661] on textarea "Sveiki! Ekrāna maiņa" at bounding box center [683, 641] width 637 height 59
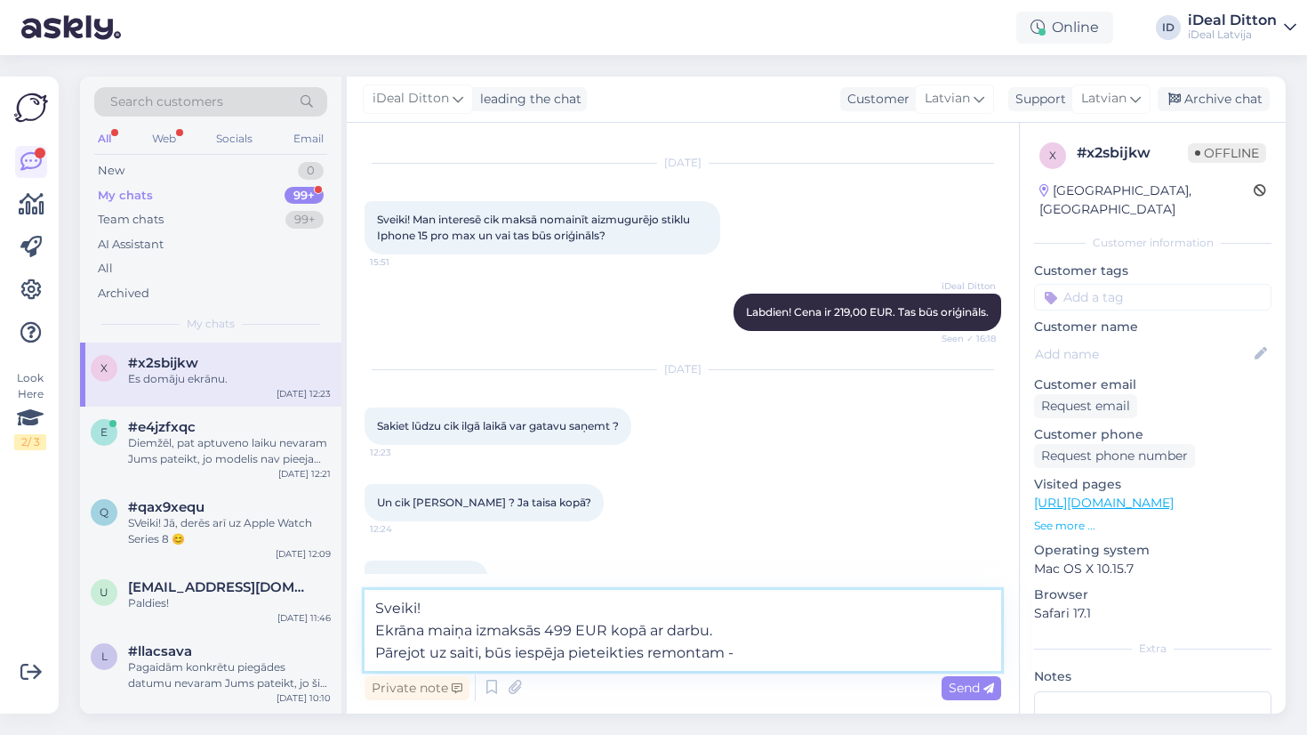
paste textarea "https://www.shop.cec.lv/servisa-apkopes-pieraksts"
type textarea "Sveiki! Ekrāna maiņa izmaksās 499 EUR kopā ar darbu. Pārejot uz saiti, būs iesp…"
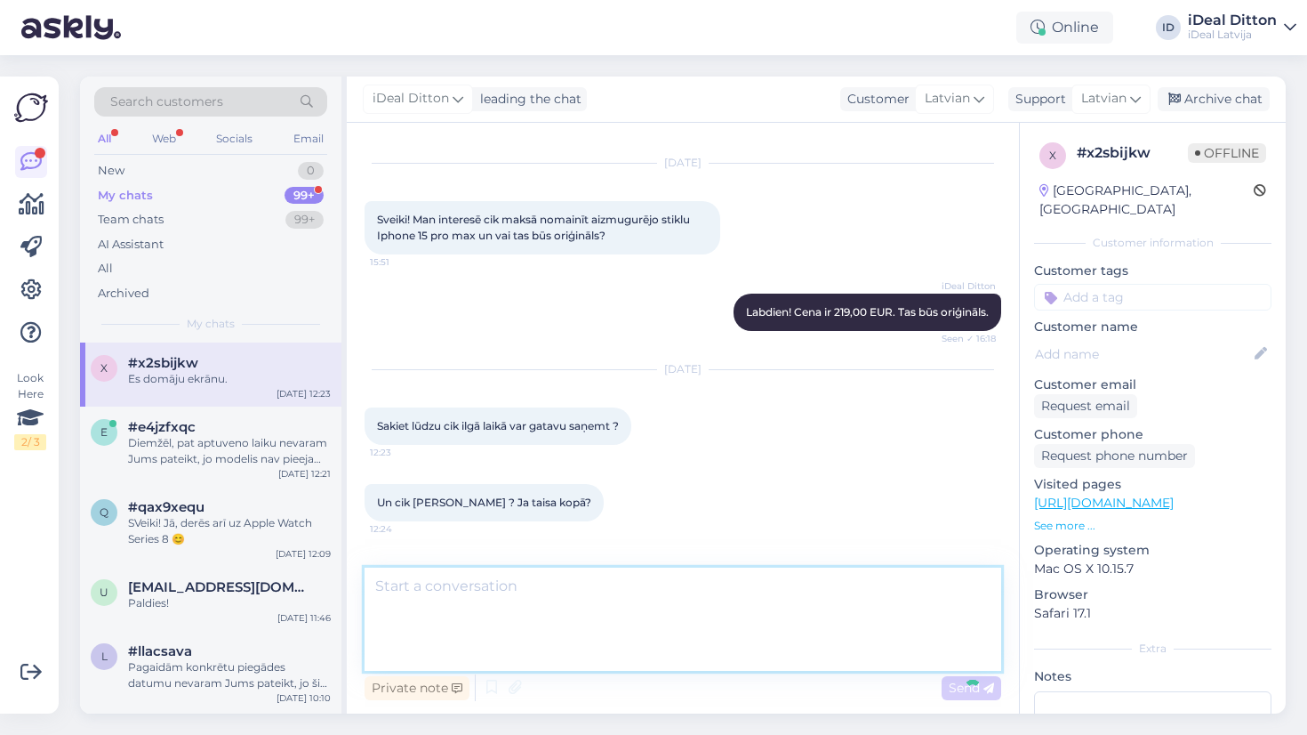
scroll to position [158, 0]
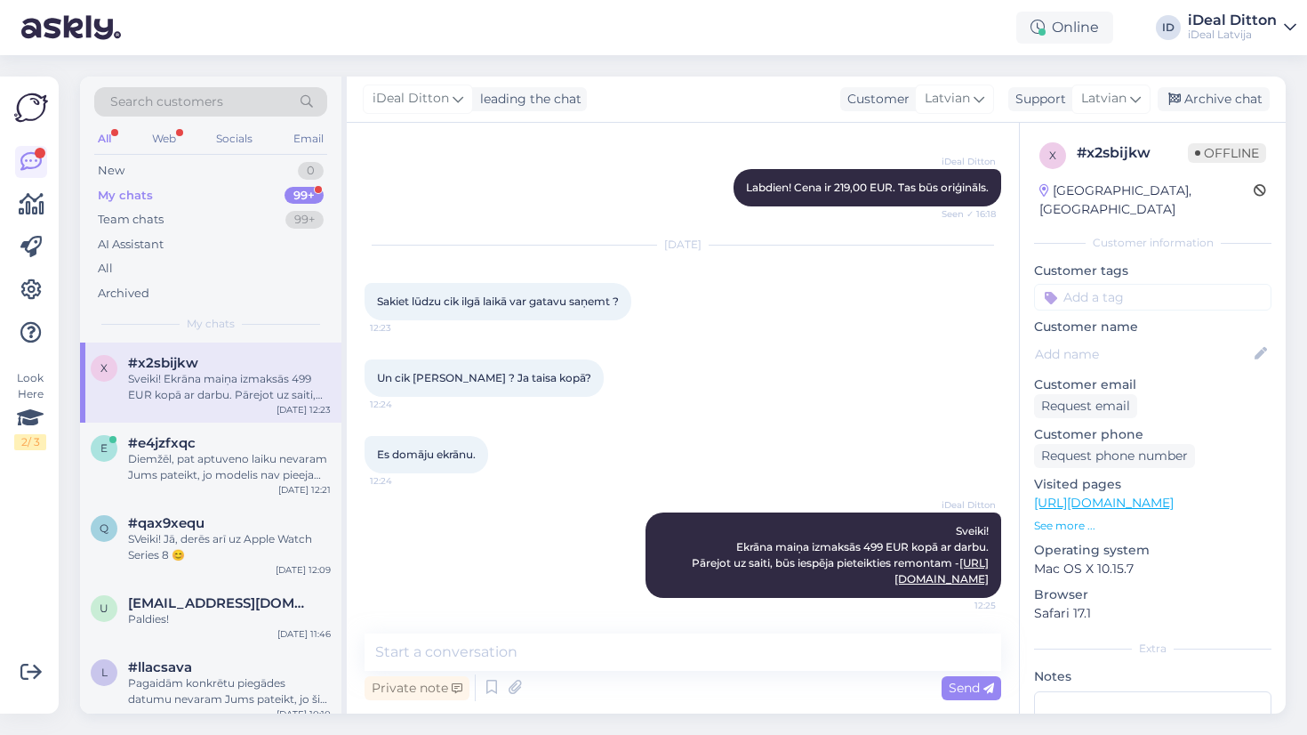
click at [485, 519] on div "iDeal Ditton Sveiki! Ekrāna maiņa izmaksās 499 EUR kopā ar darbu. Pārejot uz sa…" at bounding box center [683, 555] width 637 height 124
click at [812, 376] on div "Un cik maksā stikliņš ? Ja taisa kopā? 12:24" at bounding box center [683, 378] width 637 height 76
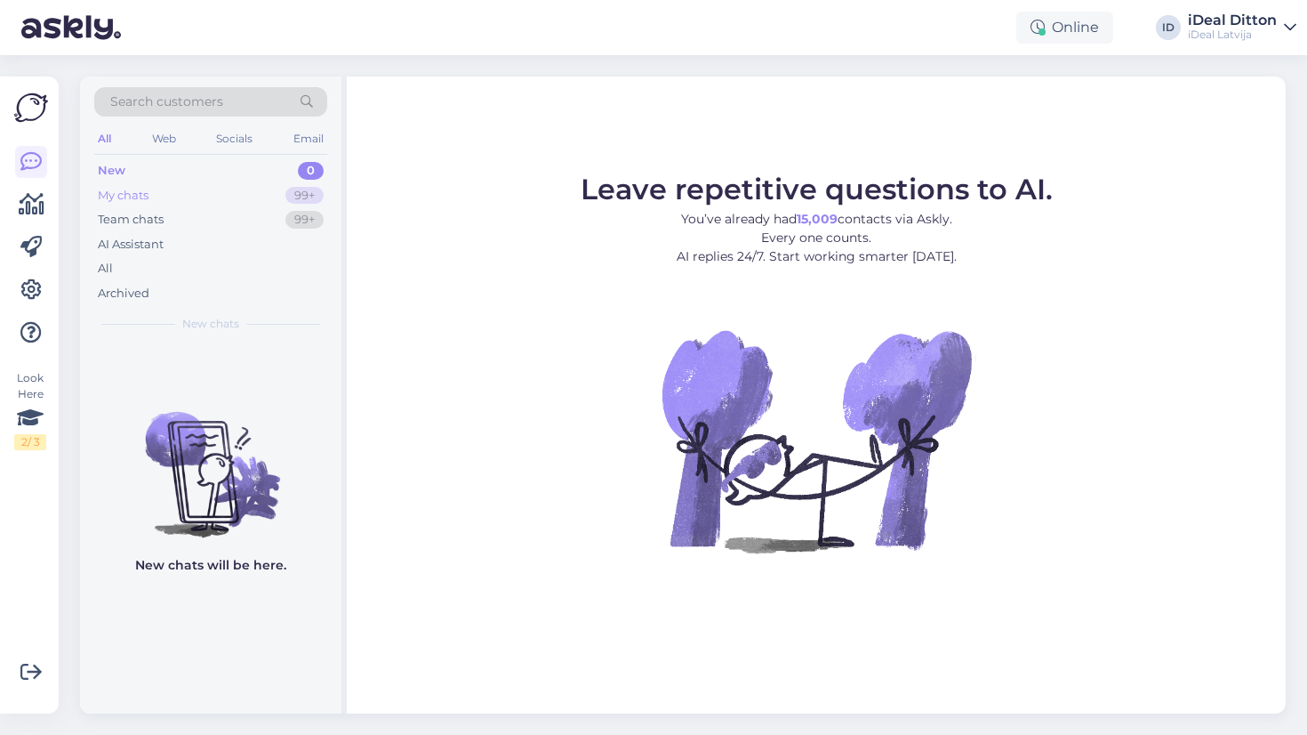
click at [320, 200] on div "99+" at bounding box center [304, 196] width 38 height 18
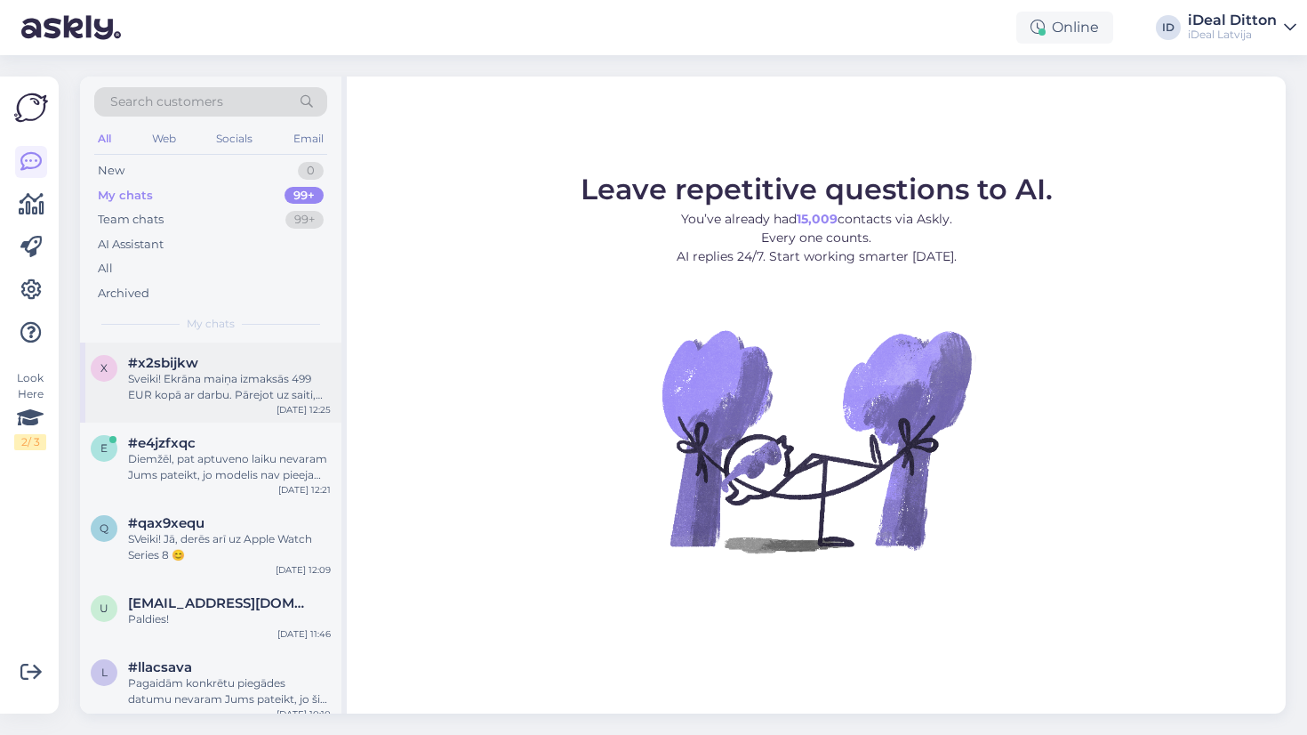
click at [237, 363] on div "#x2sbijkw" at bounding box center [229, 363] width 203 height 16
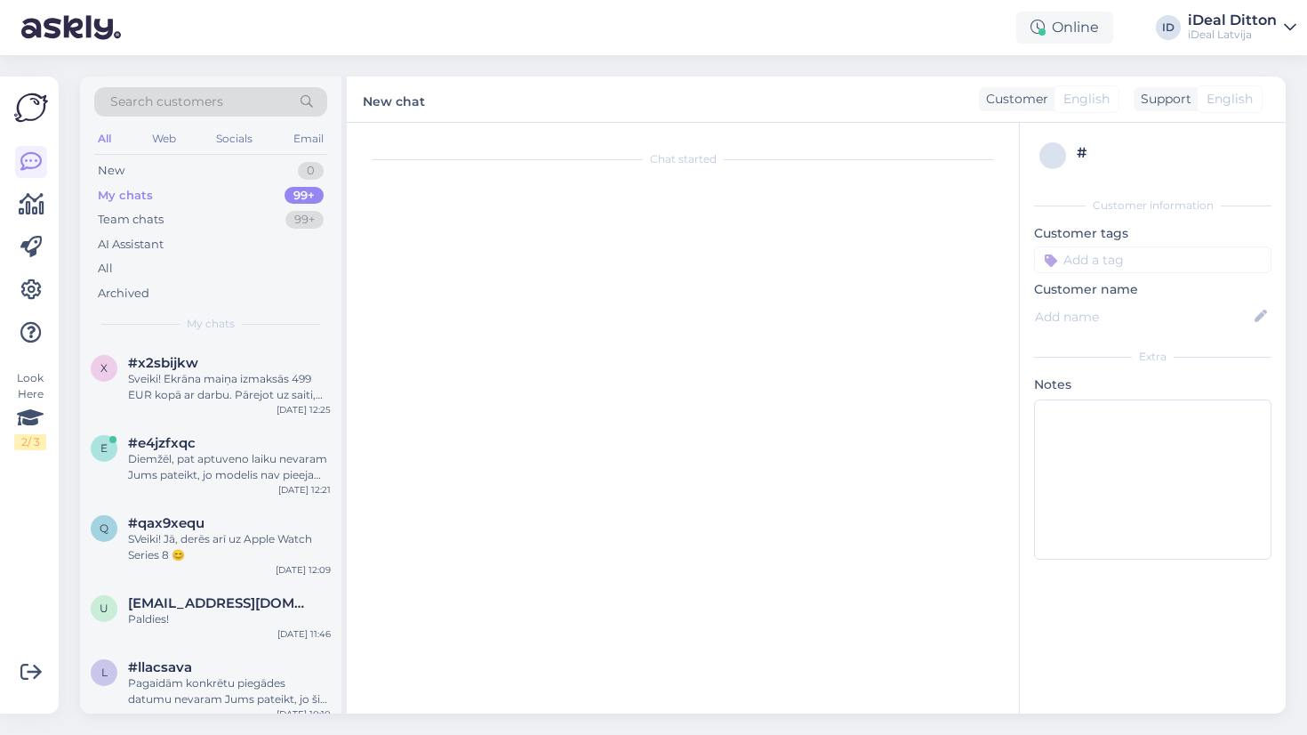
scroll to position [158, 0]
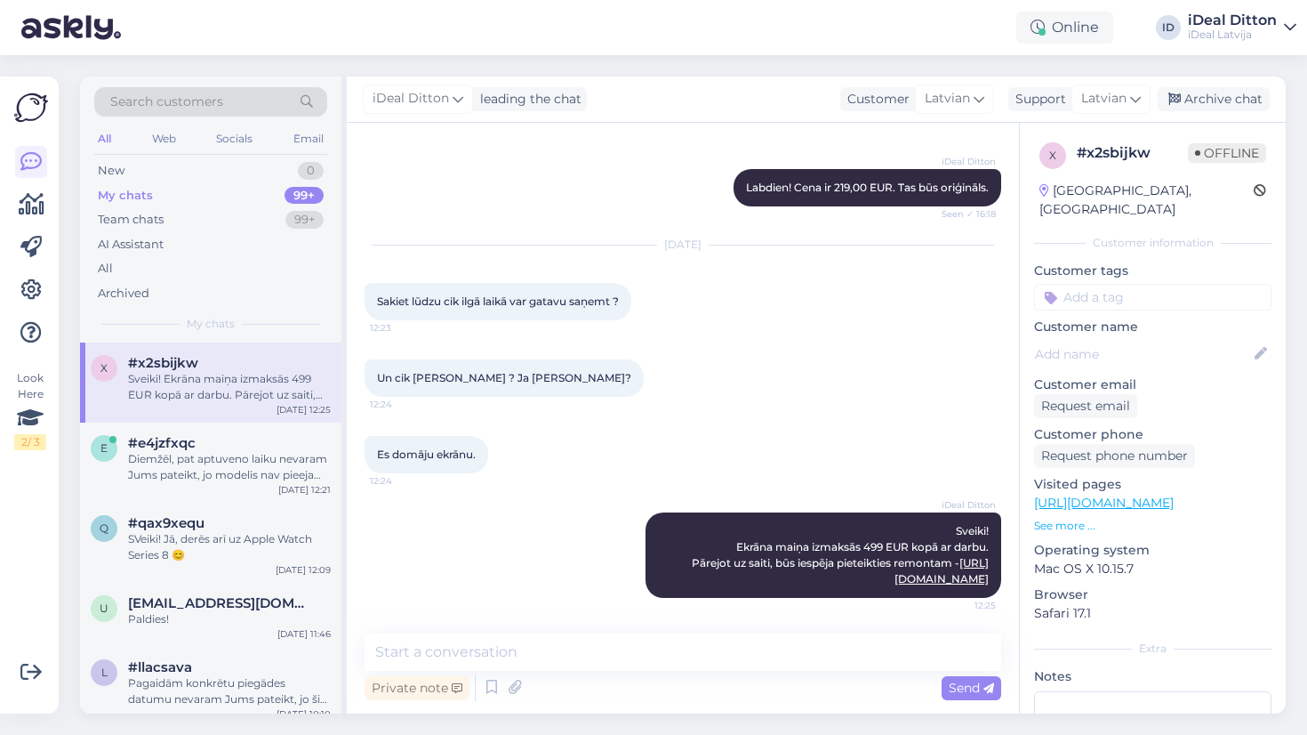
click at [598, 454] on div "Es domāju ekrānu. 12:24" at bounding box center [683, 454] width 637 height 76
